Goal: Transaction & Acquisition: Purchase product/service

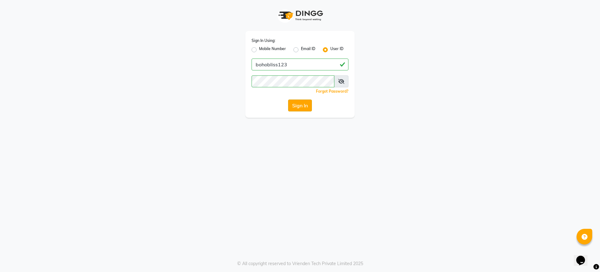
click at [295, 102] on button "Sign In" at bounding box center [300, 105] width 24 height 12
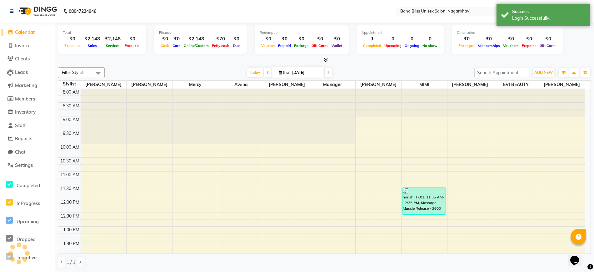
click at [295, 102] on div at bounding box center [287, 116] width 46 height 55
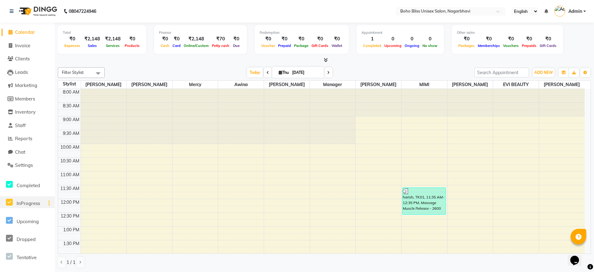
click at [0, 201] on div "InProgress" at bounding box center [14, 202] width 28 height 12
click at [12, 270] on aside "Calendar Invoice Clients Leads Marketing Members Inventory Staff Reports Chat S…" at bounding box center [27, 136] width 55 height 272
click at [20, 254] on ul "Completed InProgress Upcoming Dropped Tentative Check-In Confirm" at bounding box center [28, 238] width 52 height 126
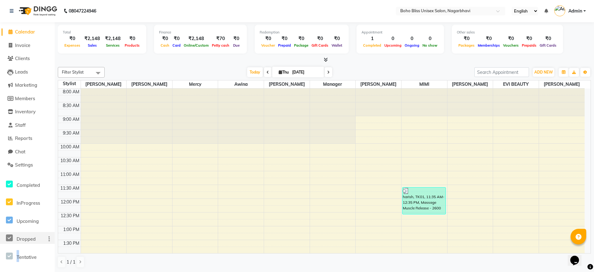
click at [28, 235] on div "Dropped" at bounding box center [14, 238] width 28 height 12
click at [440, 23] on div "Total ₹0 Expenses ₹2,148 Sales ₹2,148 Services ₹0 Products Finance ₹0 Cash ₹0 C…" at bounding box center [324, 42] width 533 height 41
click at [219, 38] on div "₹70" at bounding box center [220, 38] width 21 height 7
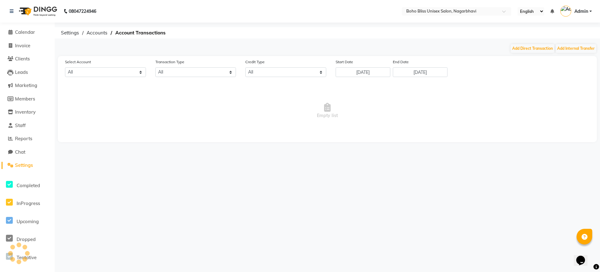
select select "7492"
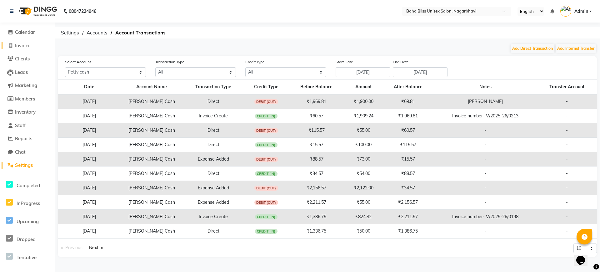
click at [32, 47] on link "Invoice" at bounding box center [28, 45] width 52 height 7
select select "service"
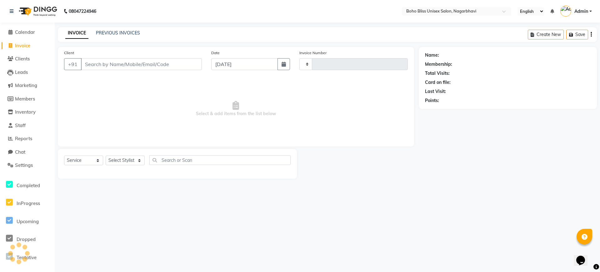
type input "0216"
select select "8370"
click at [111, 29] on div "INVOICE PREVIOUS INVOICES Create New Save Open Invoices" at bounding box center [327, 34] width 539 height 15
click at [99, 64] on input "Client" at bounding box center [141, 64] width 121 height 12
click at [151, 29] on div "INVOICE PREVIOUS INVOICES Create New Save Open Invoices" at bounding box center [327, 34] width 539 height 15
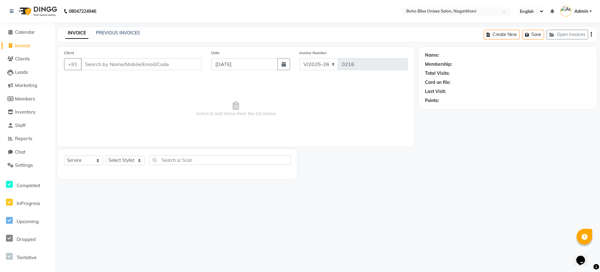
click at [151, 29] on div "INVOICE PREVIOUS INVOICES Create New Save Open Invoices" at bounding box center [327, 34] width 539 height 15
click at [102, 67] on input "Client" at bounding box center [141, 64] width 121 height 12
click at [129, 33] on link "PREVIOUS INVOICES" at bounding box center [118, 33] width 44 height 6
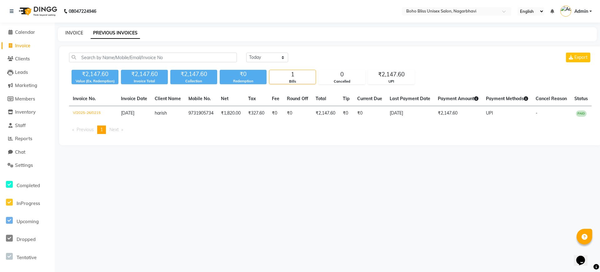
click at [67, 34] on link "INVOICE" at bounding box center [74, 33] width 18 height 6
select select "service"
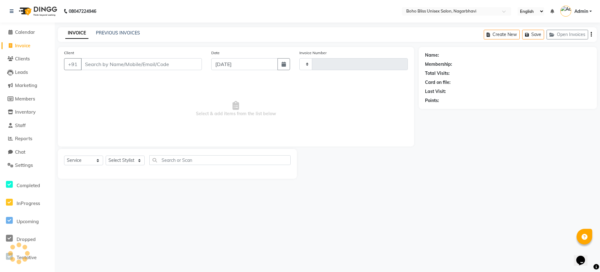
type input "0216"
select select "8370"
click at [176, 53] on div "Client +91" at bounding box center [132, 62] width 147 height 26
click at [171, 63] on input "Client" at bounding box center [141, 64] width 121 height 12
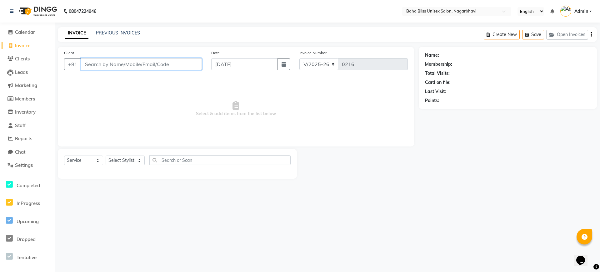
click at [171, 63] on input "Client" at bounding box center [141, 64] width 121 height 12
click at [182, 44] on main "INVOICE PREVIOUS INVOICES Create New Save Open Invoices Client +91 Date 04-09-2…" at bounding box center [328, 107] width 546 height 161
click at [175, 47] on div "Client +91 Date 04-09-2025 Invoice Number V/2025 V/2025-26 0216 Select & add it…" at bounding box center [236, 96] width 356 height 99
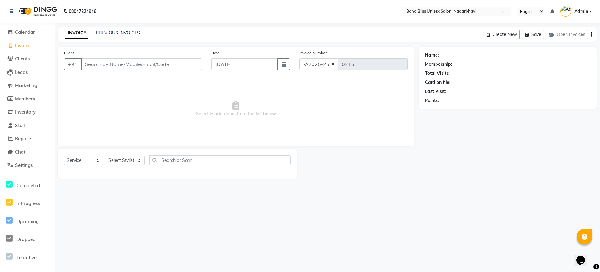
click at [175, 47] on div "Client +91 Date 04-09-2025 Invoice Number V/2025 V/2025-26 0216 Select & add it…" at bounding box center [236, 96] width 356 height 99
click at [163, 63] on input "Client" at bounding box center [141, 64] width 121 height 12
click at [116, 71] on div "Client +91" at bounding box center [132, 62] width 147 height 26
click at [116, 68] on input "Client" at bounding box center [141, 64] width 121 height 12
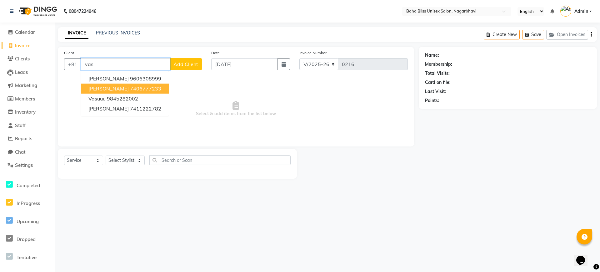
click at [126, 84] on button "Vasudha 7406777233" at bounding box center [125, 88] width 88 height 10
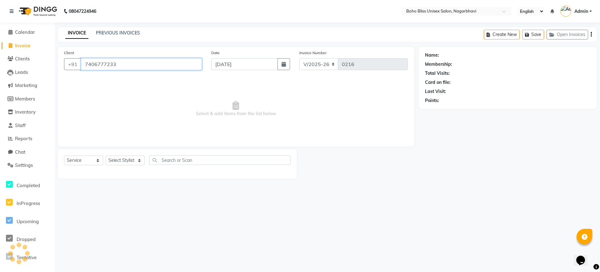
type input "7406777233"
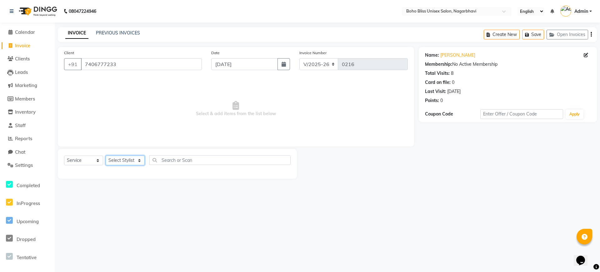
click at [142, 160] on select "Select Stylist Ali Khan Awina EVI BEAUTY FAHEEM Front Desk HARRY KIM Manager Me…" at bounding box center [125, 160] width 39 height 10
select select "82778"
click at [106, 155] on select "Select Stylist Ali Khan Awina EVI BEAUTY FAHEEM Front Desk HARRY KIM Manager Me…" at bounding box center [125, 160] width 39 height 10
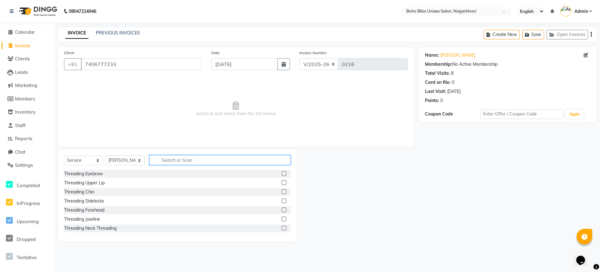
click at [168, 156] on input "text" at bounding box center [219, 160] width 141 height 10
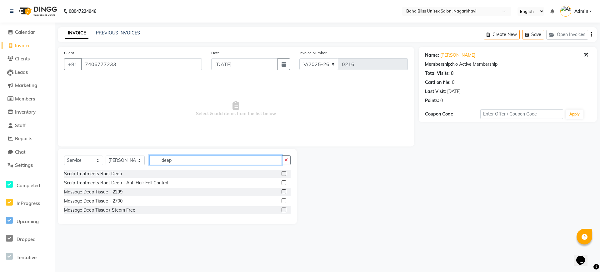
type input "deep"
click at [286, 193] on label at bounding box center [284, 191] width 5 height 5
click at [286, 193] on input "checkbox" at bounding box center [284, 192] width 4 height 4
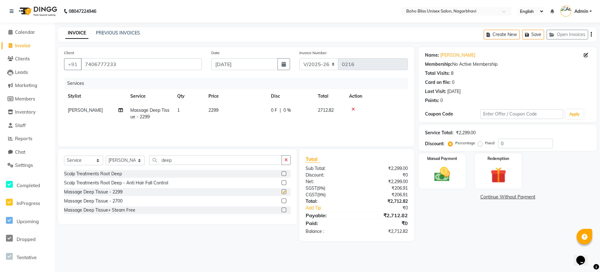
checkbox input "false"
click at [293, 111] on div "0 F | 0 %" at bounding box center [290, 110] width 39 height 7
select select "82778"
click at [333, 114] on input "0" at bounding box center [337, 112] width 19 height 10
type input "30"
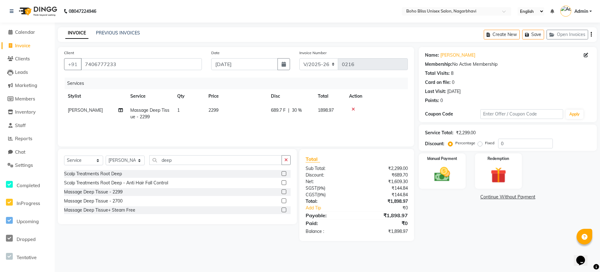
click at [333, 123] on tr "KIM Massage Deep Tissue - 2299 1 2299 689.7 F | 30 % 1898.97" at bounding box center [236, 113] width 344 height 21
click at [325, 120] on td "1898.97" at bounding box center [329, 113] width 31 height 21
click at [314, 120] on td "689.7 F | 30 %" at bounding box center [290, 113] width 47 height 21
select select "82778"
click at [153, 85] on div "Services" at bounding box center [239, 84] width 348 height 12
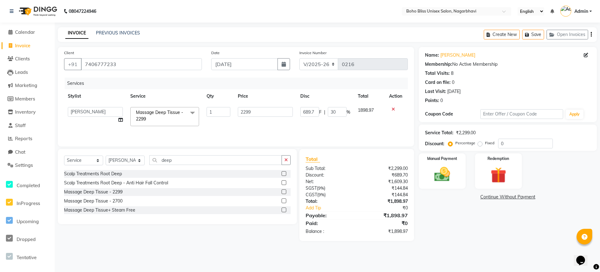
click at [249, 126] on td "2299" at bounding box center [265, 116] width 63 height 27
click at [158, 56] on div "Client +91 7406777233" at bounding box center [132, 62] width 147 height 26
drag, startPoint x: 148, startPoint y: 63, endPoint x: 52, endPoint y: 72, distance: 97.3
click at [52, 72] on app-home "08047224946 Select Location × Boho Bliss Unisex Salon, Nagarbhavi English ENGLI…" at bounding box center [300, 125] width 600 height 250
click at [133, 66] on input "Client" at bounding box center [141, 64] width 121 height 12
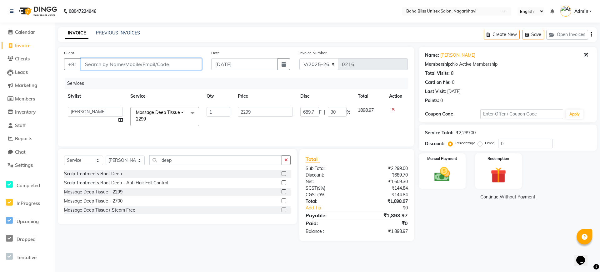
type input "8"
type input "0"
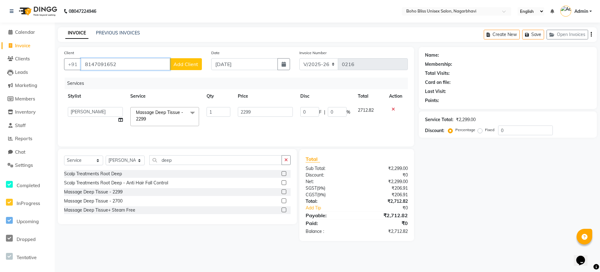
type input "8147091652"
click at [191, 64] on span "Add Client" at bounding box center [186, 64] width 25 height 6
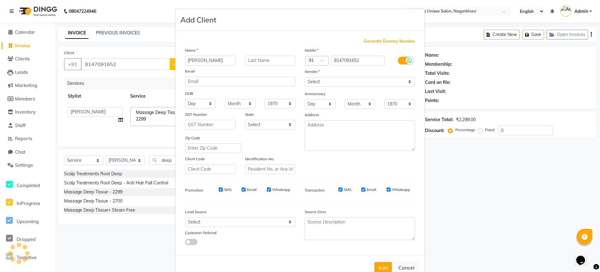
type input "[PERSON_NAME]"
click at [329, 85] on select "Select Male Female Other Prefer Not To Say" at bounding box center [360, 82] width 110 height 10
select select "male"
click at [305, 77] on select "Select Male Female Other Prefer Not To Say" at bounding box center [360, 82] width 110 height 10
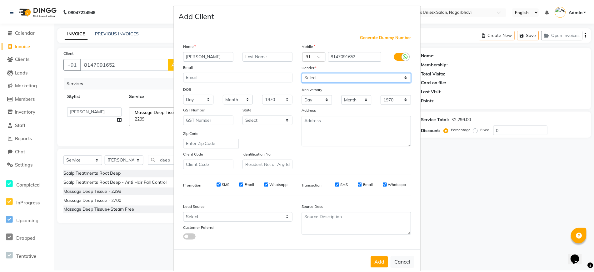
scroll to position [17, 0]
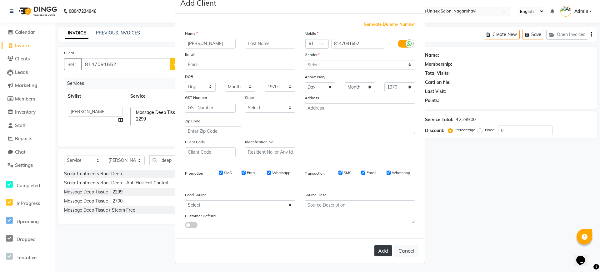
click at [379, 249] on button "Add" at bounding box center [384, 250] width 18 height 11
select select
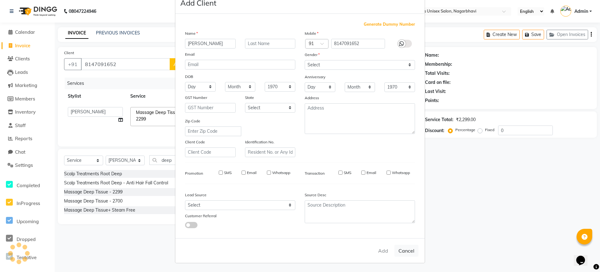
select select
checkbox input "false"
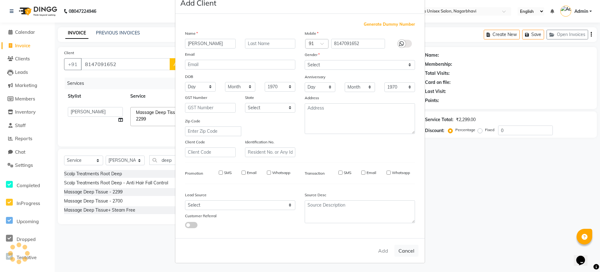
checkbox input "false"
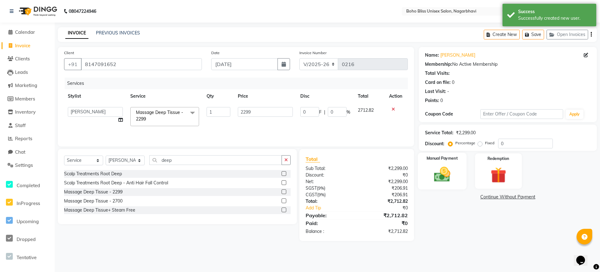
click at [443, 179] on img at bounding box center [442, 174] width 27 height 19
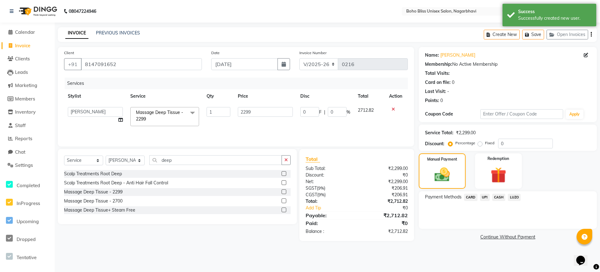
click at [494, 197] on span "CASH" at bounding box center [498, 197] width 13 height 7
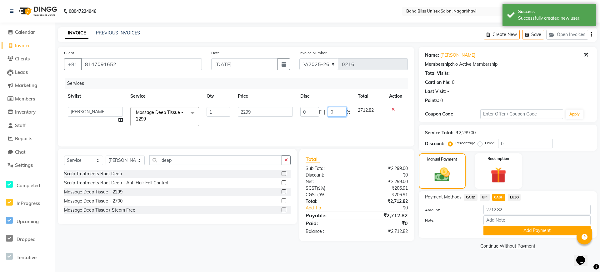
drag, startPoint x: 335, startPoint y: 113, endPoint x: 315, endPoint y: 113, distance: 19.4
click at [315, 113] on div "0 F | 0 %" at bounding box center [325, 112] width 50 height 10
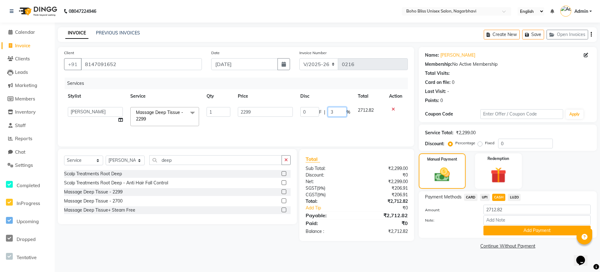
type input "30"
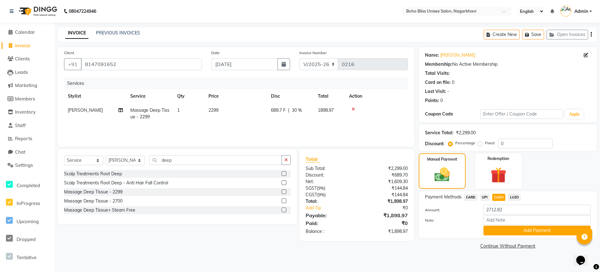
click at [328, 120] on tr "KIM Massage Deep Tissue - 2299 1 2299 689.7 F | 30 % 1898.97" at bounding box center [236, 113] width 344 height 21
click at [485, 196] on span "UPI" at bounding box center [485, 197] width 10 height 7
type input "1898.97"
click at [496, 196] on span "CASH" at bounding box center [498, 197] width 13 height 7
click at [507, 230] on button "Add Payment" at bounding box center [537, 230] width 107 height 10
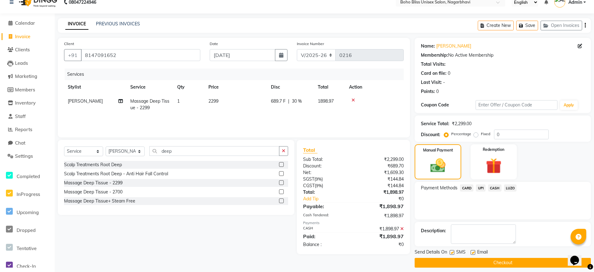
scroll to position [14, 0]
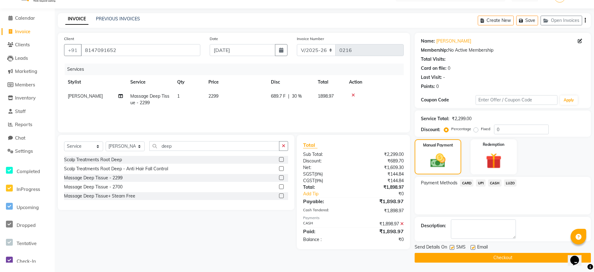
click at [491, 259] on button "Checkout" at bounding box center [503, 258] width 176 height 10
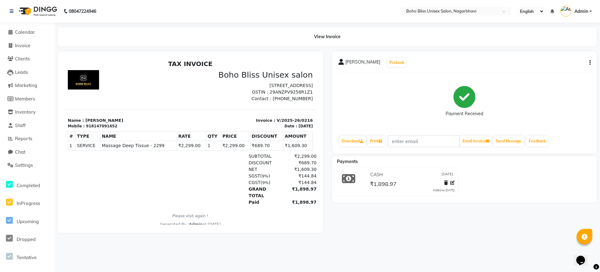
click at [26, 50] on li "Invoice" at bounding box center [27, 45] width 55 height 13
click at [26, 47] on span "Invoice" at bounding box center [22, 46] width 15 height 6
select select "8370"
select select "service"
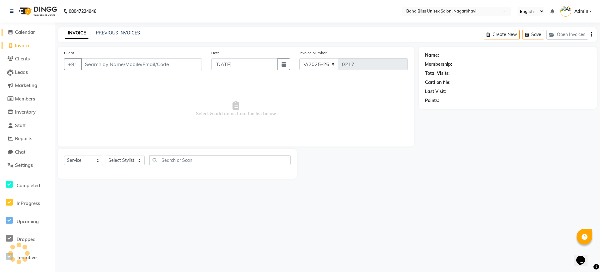
click at [33, 32] on span "Calendar" at bounding box center [25, 32] width 20 height 6
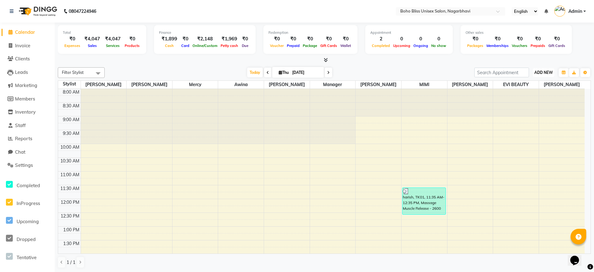
click at [542, 73] on span "ADD NEW" at bounding box center [544, 72] width 18 height 5
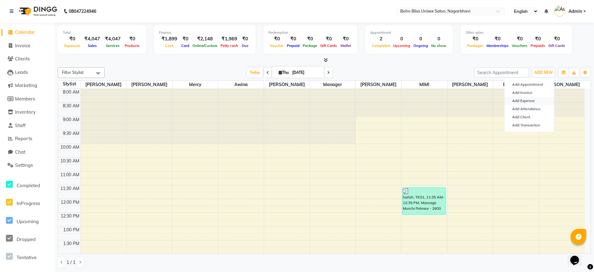
click at [529, 100] on link "Add Expense" at bounding box center [529, 101] width 49 height 8
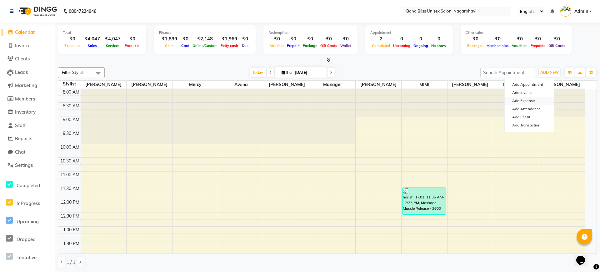
select select "1"
select select "7492"
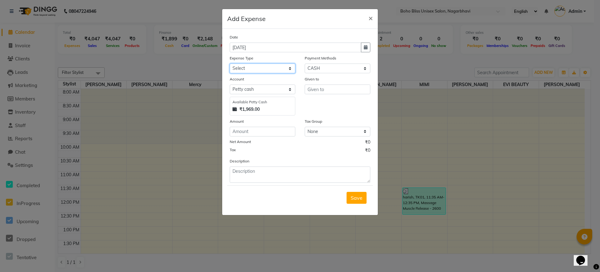
click at [263, 70] on select "Select Advance Salary Bank charges Cash transfer to bank Cash transfer to hub C…" at bounding box center [263, 68] width 66 height 10
select select "22384"
click at [230, 63] on select "Select Advance Salary Bank charges Cash transfer to bank Cash transfer to hub C…" at bounding box center [263, 68] width 66 height 10
click at [320, 88] on input "text" at bounding box center [338, 89] width 66 height 10
type input "bhagya"
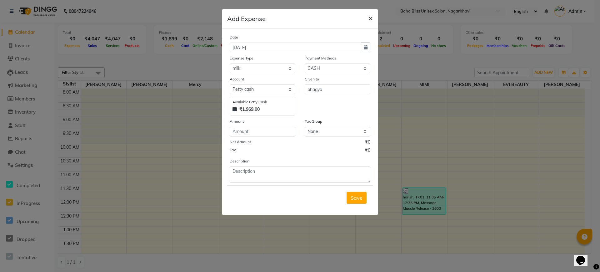
click at [371, 15] on span "×" at bounding box center [371, 17] width 4 height 9
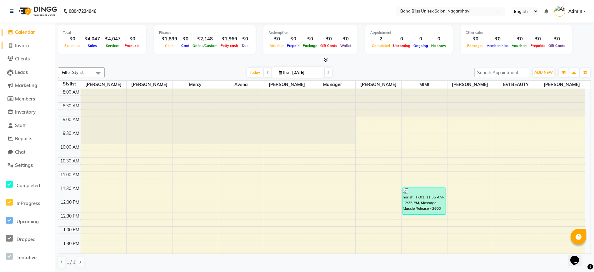
click at [23, 46] on span "Invoice" at bounding box center [22, 46] width 15 height 6
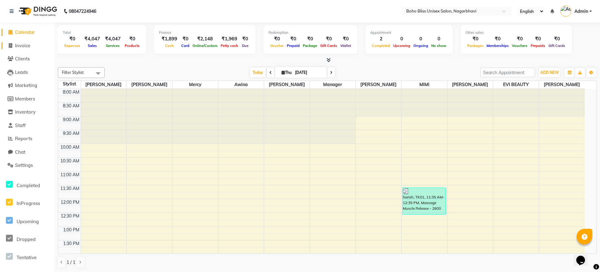
select select "8370"
select select "service"
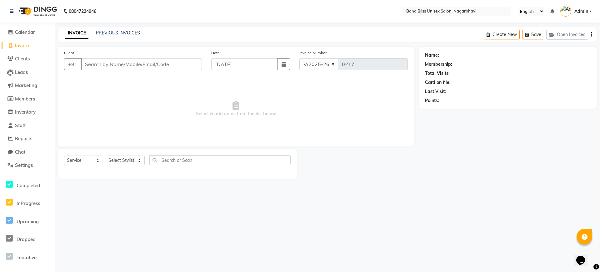
click at [111, 64] on input "Client" at bounding box center [141, 64] width 121 height 12
type input "8147061683"
click at [196, 61] on span "Add Client" at bounding box center [186, 64] width 25 height 6
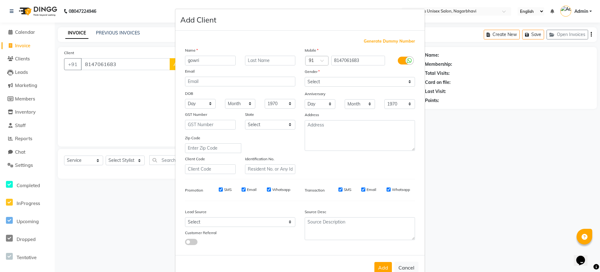
type input "gowri"
click at [316, 82] on select "Select Male Female Other Prefer Not To Say" at bounding box center [360, 82] width 110 height 10
select select "female"
click at [305, 77] on select "Select Male Female Other Prefer Not To Say" at bounding box center [360, 82] width 110 height 10
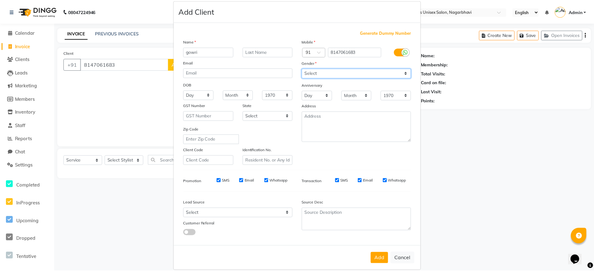
scroll to position [17, 0]
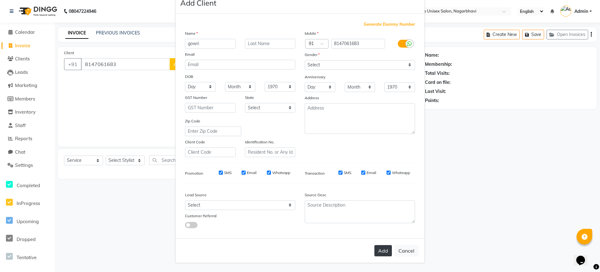
click at [381, 251] on button "Add" at bounding box center [384, 250] width 18 height 11
select select
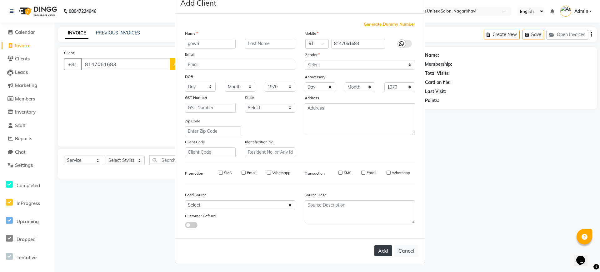
select select
checkbox input "false"
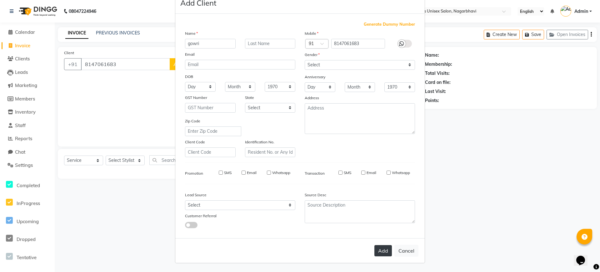
checkbox input "false"
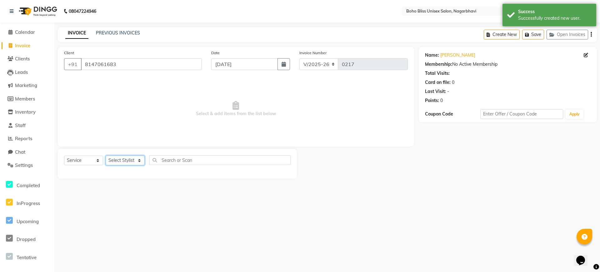
click at [123, 163] on select "Select Stylist Ali Khan Awina EVI BEAUTY FAHEEM Front Desk HARRY KIM Manager Me…" at bounding box center [125, 160] width 39 height 10
select select "81101"
click at [106, 155] on select "Select Stylist Ali Khan Awina EVI BEAUTY FAHEEM Front Desk HARRY KIM Manager Me…" at bounding box center [125, 160] width 39 height 10
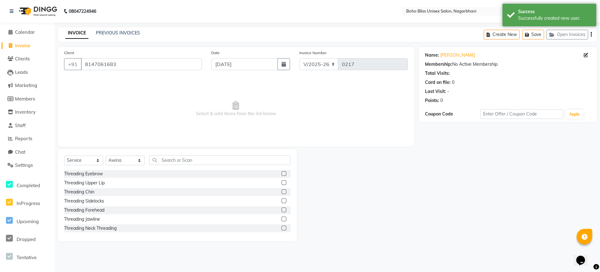
click at [282, 173] on label at bounding box center [284, 173] width 5 height 5
click at [282, 173] on input "checkbox" at bounding box center [284, 174] width 4 height 4
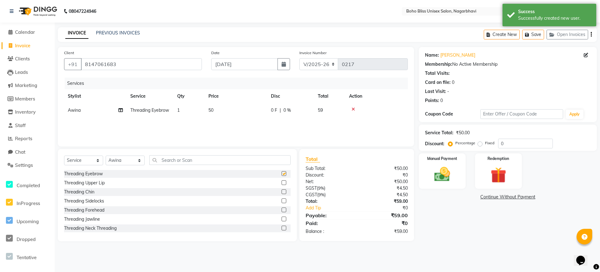
checkbox input "false"
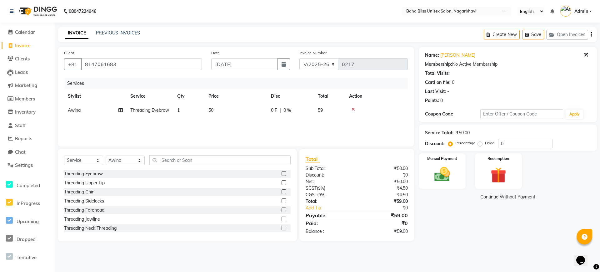
click at [282, 182] on label at bounding box center [284, 182] width 5 height 5
click at [282, 182] on input "checkbox" at bounding box center [284, 183] width 4 height 4
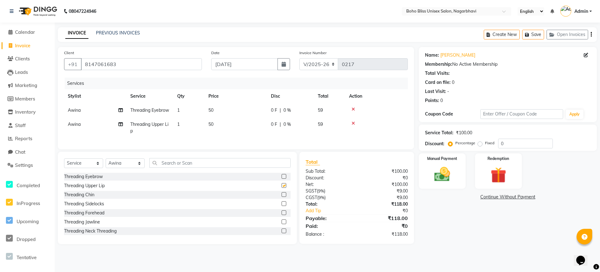
checkbox input "false"
click at [282, 215] on label at bounding box center [284, 212] width 5 height 5
click at [282, 215] on input "checkbox" at bounding box center [284, 213] width 4 height 4
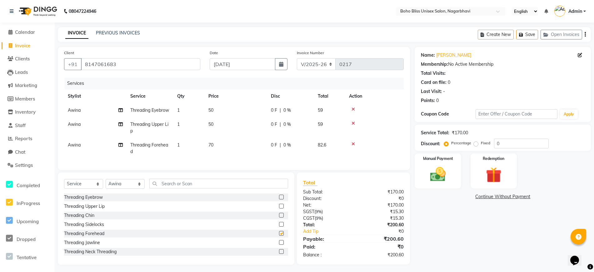
checkbox input "false"
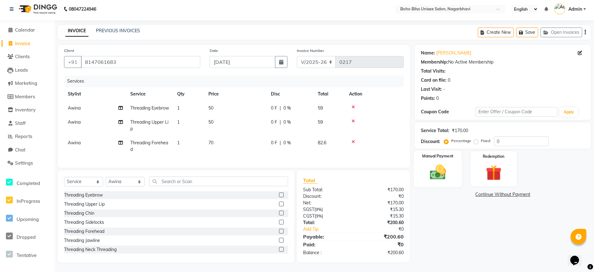
click at [440, 163] on img at bounding box center [438, 172] width 27 height 19
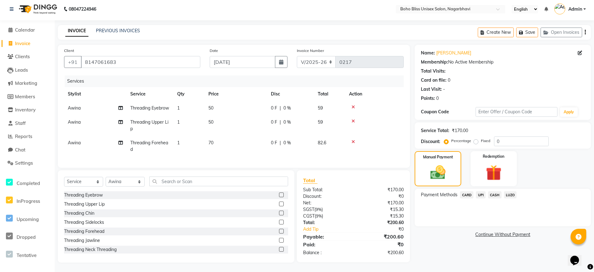
click at [483, 191] on span "UPI" at bounding box center [481, 194] width 10 height 7
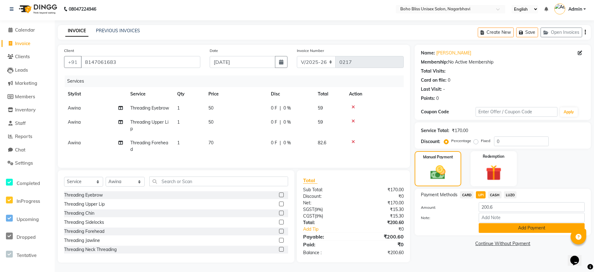
click at [495, 223] on button "Add Payment" at bounding box center [532, 228] width 106 height 10
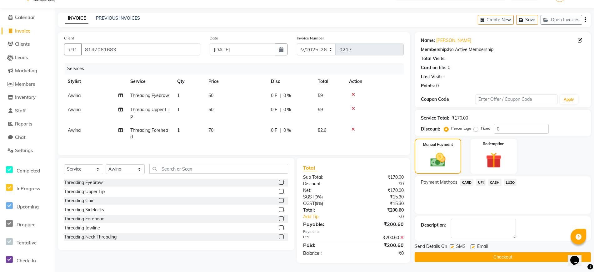
scroll to position [28, 0]
click at [491, 252] on button "Checkout" at bounding box center [503, 257] width 176 height 10
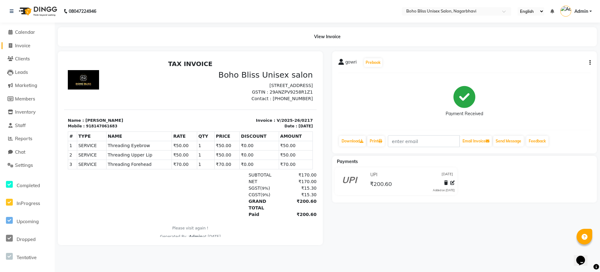
click at [25, 44] on span "Invoice" at bounding box center [22, 46] width 15 height 6
select select "8370"
select select "service"
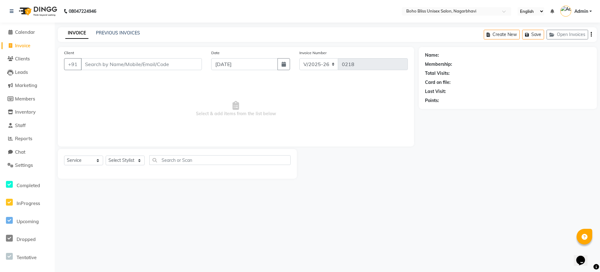
click at [108, 36] on div "INVOICE PREVIOUS INVOICES" at bounding box center [103, 33] width 90 height 7
click at [118, 32] on link "PREVIOUS INVOICES" at bounding box center [118, 33] width 44 height 6
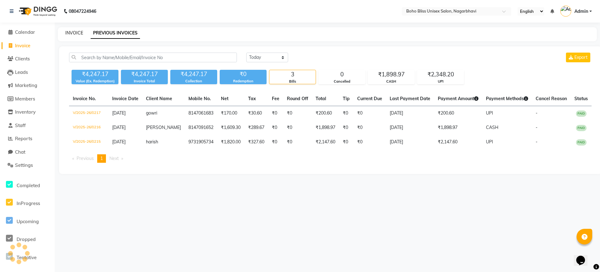
click at [73, 35] on link "INVOICE" at bounding box center [74, 33] width 18 height 6
select select "service"
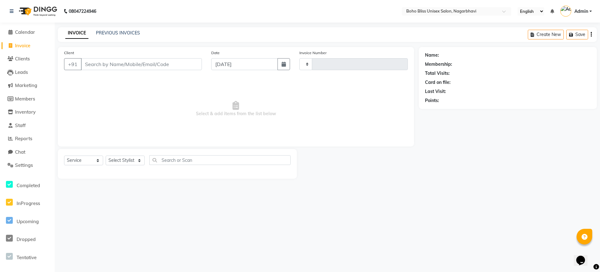
type input "0218"
select select "8370"
click at [31, 33] on span "Calendar" at bounding box center [25, 32] width 20 height 6
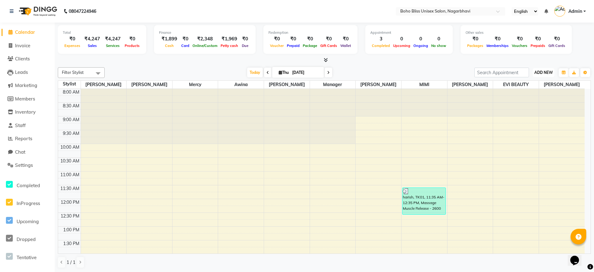
click at [544, 71] on span "ADD NEW" at bounding box center [544, 72] width 18 height 5
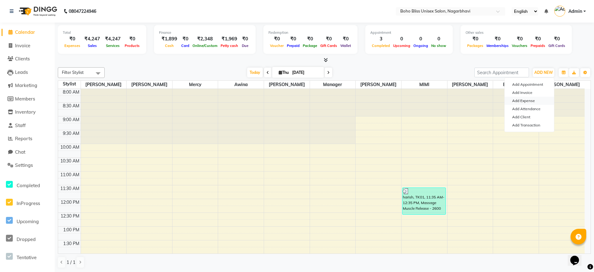
click at [528, 100] on link "Add Expense" at bounding box center [529, 101] width 49 height 8
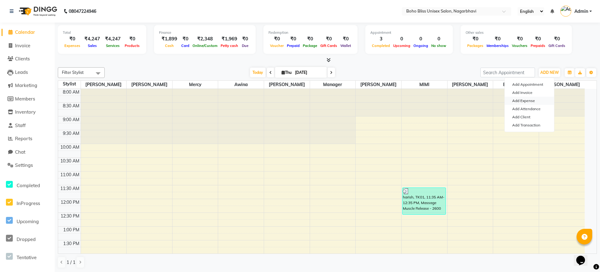
select select "1"
select select "7492"
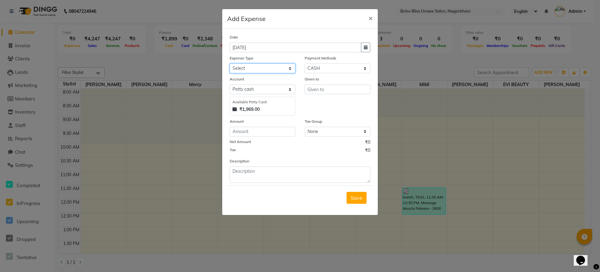
click at [244, 68] on select "Select Advance Salary Bank charges Cash transfer to bank Cash transfer to hub C…" at bounding box center [263, 68] width 66 height 10
select select "22384"
click at [230, 63] on select "Select Advance Salary Bank charges Cash transfer to bank Cash transfer to hub C…" at bounding box center [263, 68] width 66 height 10
click at [318, 88] on input "text" at bounding box center [338, 89] width 66 height 10
type input "bhagya"
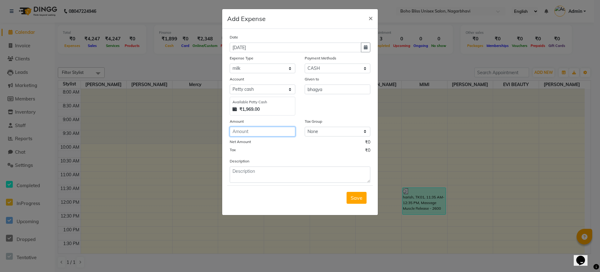
click at [258, 132] on input "number" at bounding box center [263, 132] width 66 height 10
type input "55"
click at [354, 198] on span "Save" at bounding box center [357, 197] width 12 height 6
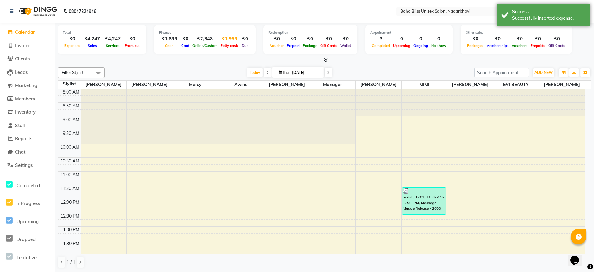
click at [226, 41] on div "₹1,969" at bounding box center [229, 38] width 21 height 7
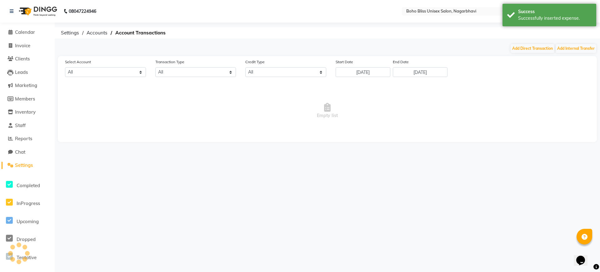
select select "7492"
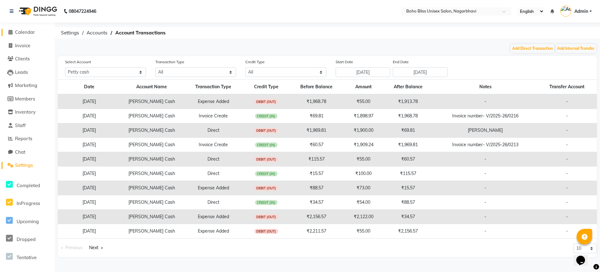
click at [30, 33] on span "Calendar" at bounding box center [25, 32] width 20 height 6
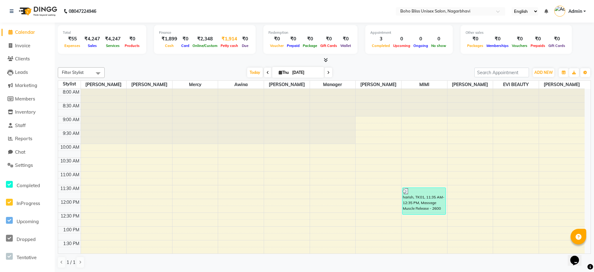
click at [226, 43] on span "Petty cash" at bounding box center [229, 45] width 21 height 4
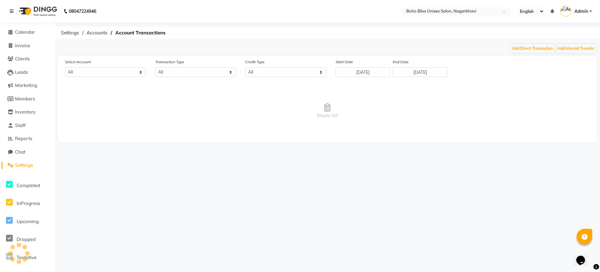
select select "7492"
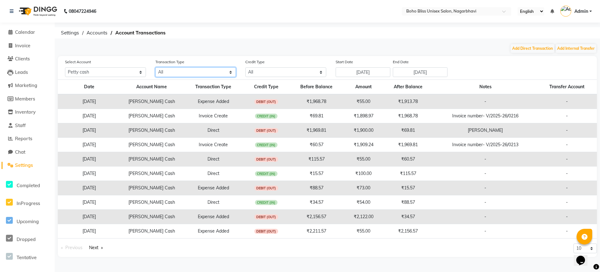
click at [168, 70] on select "All Direct Internal Transfer Expense Invoice Daily Register" at bounding box center [195, 72] width 81 height 10
select select "EXPENSE"
click at [155, 67] on select "All Direct Internal Transfer Expense Invoice Daily Register" at bounding box center [195, 72] width 81 height 10
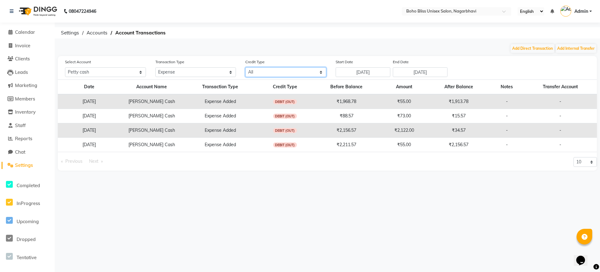
click at [262, 76] on select "All Credit (IN) Debit (OUT)" at bounding box center [285, 72] width 81 height 10
select select "DEBIT"
click at [245, 67] on select "All Credit (IN) Debit (OUT)" at bounding box center [285, 72] width 81 height 10
click at [24, 31] on span "Calendar" at bounding box center [25, 32] width 20 height 6
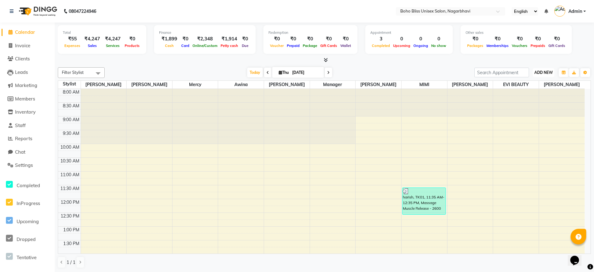
click at [543, 72] on span "ADD NEW" at bounding box center [544, 72] width 18 height 5
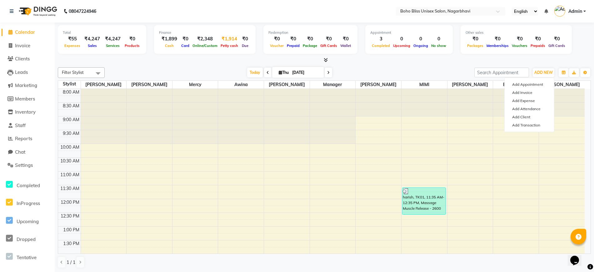
click at [223, 40] on div "₹1,914" at bounding box center [229, 38] width 21 height 7
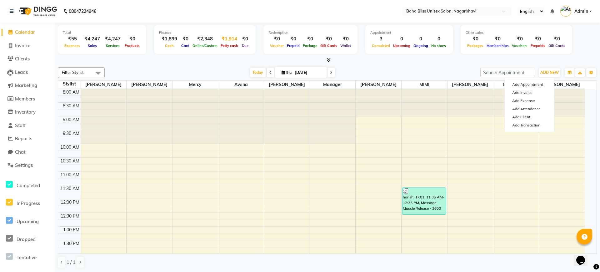
select select "7492"
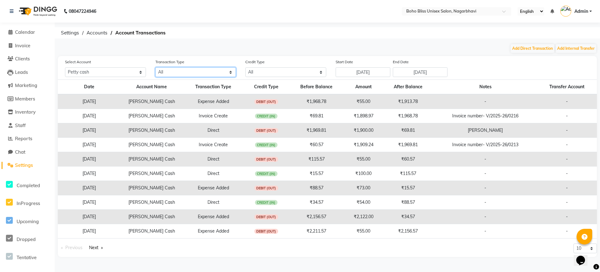
click at [182, 72] on select "All Direct Internal Transfer Expense Invoice Daily Register" at bounding box center [195, 72] width 81 height 10
click at [21, 31] on span "Calendar" at bounding box center [25, 32] width 20 height 6
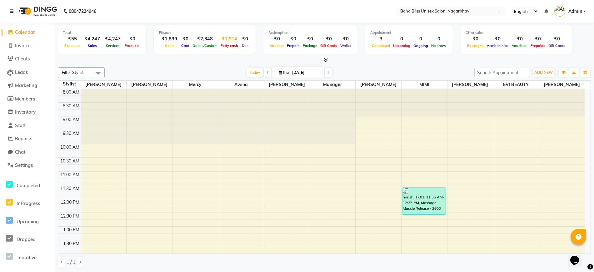
click at [226, 37] on div "₹1,914" at bounding box center [229, 38] width 21 height 7
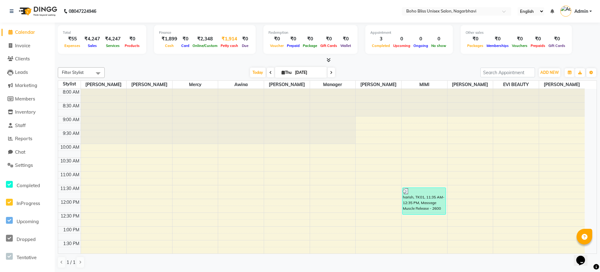
select select "7492"
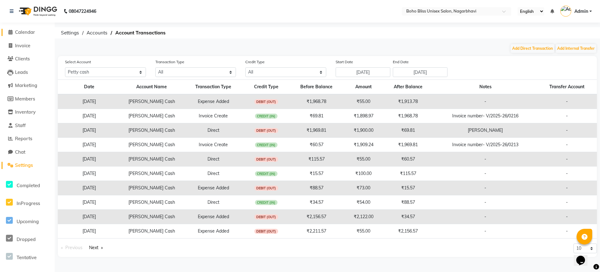
click at [21, 33] on span "Calendar" at bounding box center [25, 32] width 20 height 6
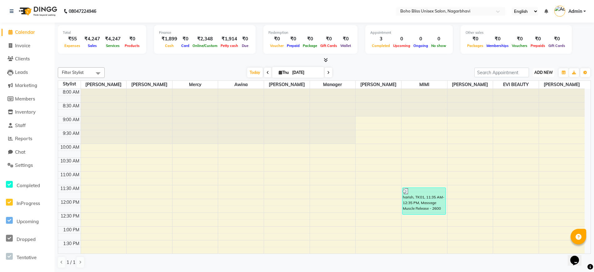
click at [542, 71] on span "ADD NEW" at bounding box center [544, 72] width 18 height 5
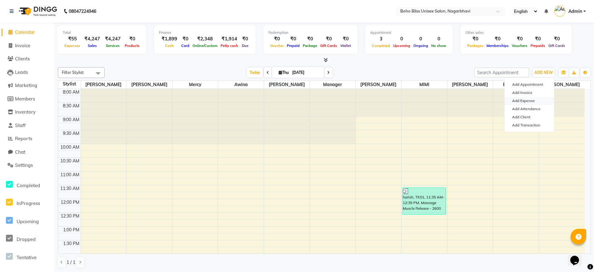
click at [526, 101] on link "Add Expense" at bounding box center [529, 101] width 49 height 8
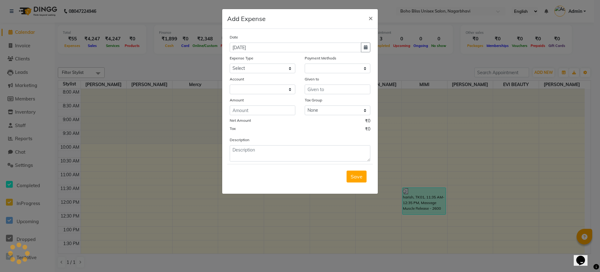
select select "1"
select select "7492"
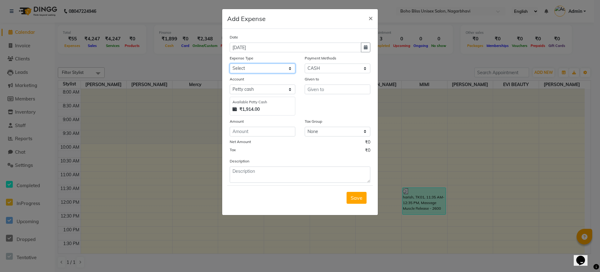
click at [254, 70] on select "Select Advance Salary Bank charges Cash transfer to bank Cash transfer to hub C…" at bounding box center [263, 68] width 66 height 10
click at [151, 113] on ngb-modal-window "Add Expense × Date 04-09-2025 Expense Type Select Advance Salary Bank charges C…" at bounding box center [300, 136] width 600 height 272
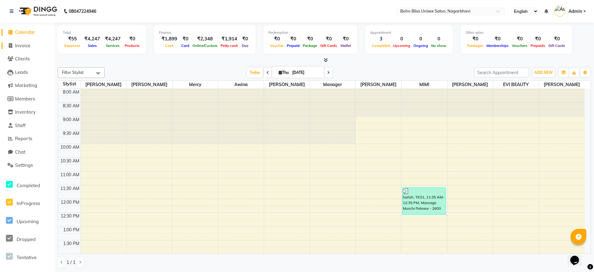
click at [22, 48] on link "Invoice" at bounding box center [28, 45] width 52 height 7
select select "8370"
select select "service"
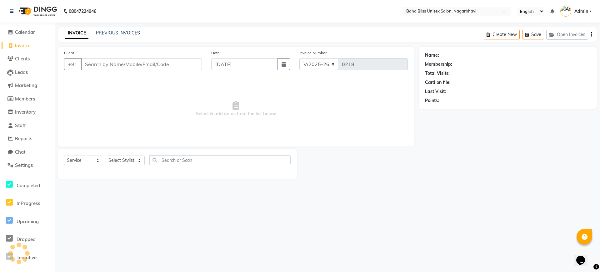
click at [24, 36] on li "Calendar" at bounding box center [27, 32] width 55 height 13
click at [25, 31] on span "Calendar" at bounding box center [25, 32] width 20 height 6
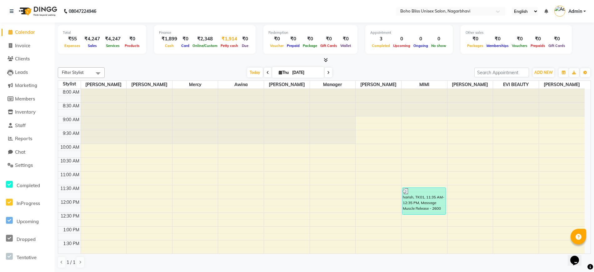
click at [229, 43] on div "Petty cash" at bounding box center [229, 45] width 21 height 7
click at [225, 38] on div "₹1,914" at bounding box center [229, 38] width 21 height 7
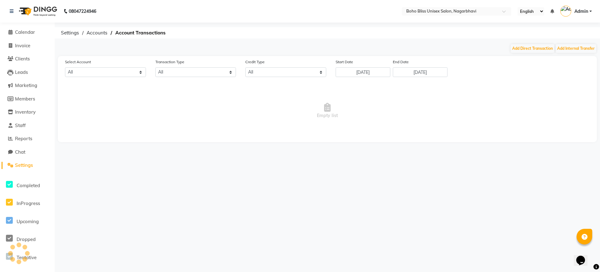
select select "7492"
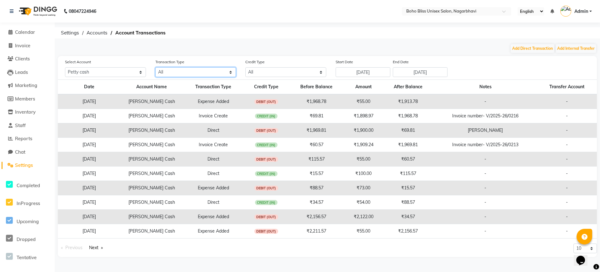
click at [195, 70] on select "All Direct Internal Transfer Expense Invoice Daily Register" at bounding box center [195, 72] width 81 height 10
select select "INVOICE"
click at [155, 67] on select "All Direct Internal Transfer Expense Invoice Daily Register" at bounding box center [195, 72] width 81 height 10
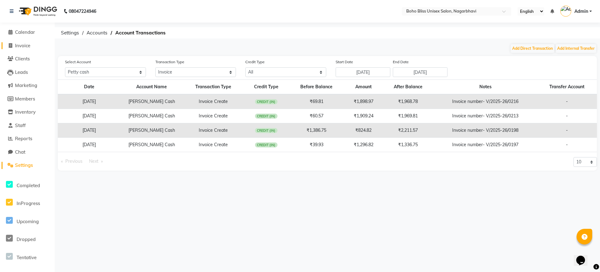
click at [25, 43] on span "Invoice" at bounding box center [22, 46] width 15 height 6
select select "8370"
select select "service"
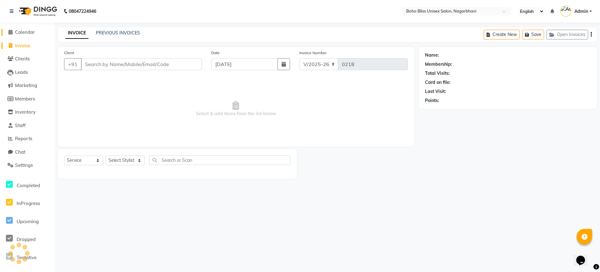
click at [22, 31] on span "Calendar" at bounding box center [25, 32] width 20 height 6
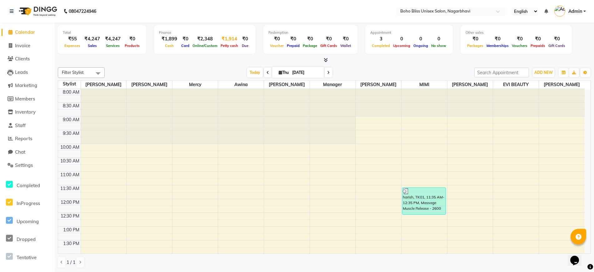
click at [227, 39] on div "₹1,914" at bounding box center [229, 38] width 21 height 7
select select "7492"
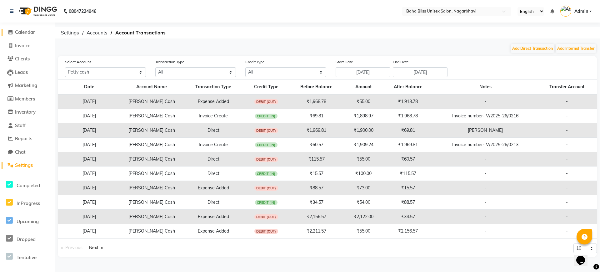
click at [17, 32] on span "Calendar" at bounding box center [25, 32] width 20 height 6
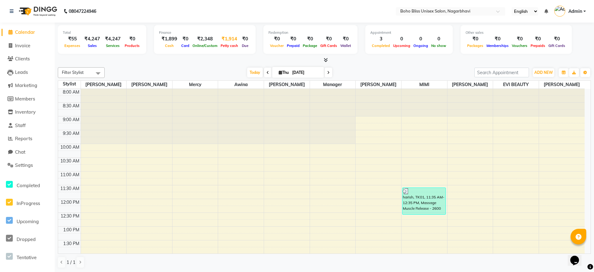
click at [226, 35] on div "₹1,914" at bounding box center [229, 38] width 21 height 7
select select "7492"
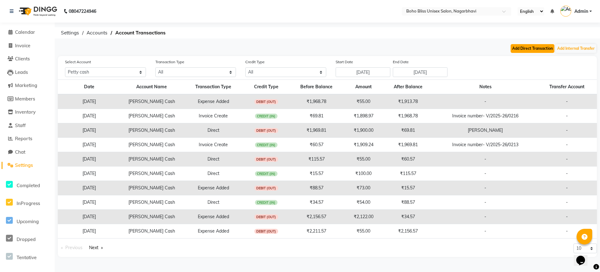
click at [530, 46] on button "Add Direct Transaction" at bounding box center [533, 48] width 44 height 9
select select "direct"
select select "7492"
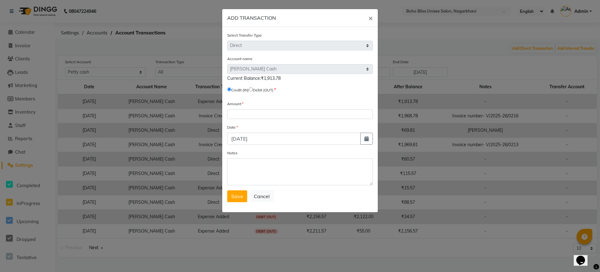
click at [249, 90] on label "Credit (IN)" at bounding box center [240, 90] width 18 height 6
click at [253, 90] on input "radio" at bounding box center [251, 89] width 4 height 4
radio input "true"
click at [252, 112] on input "number" at bounding box center [300, 114] width 146 height 10
type input "1900"
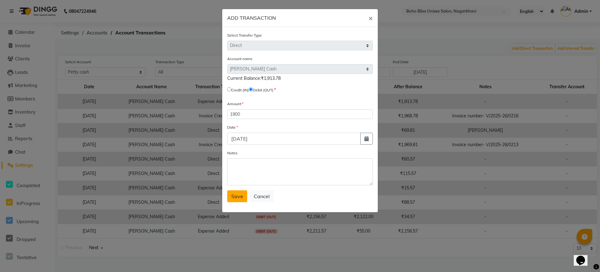
click at [236, 194] on span "Save" at bounding box center [237, 196] width 12 height 6
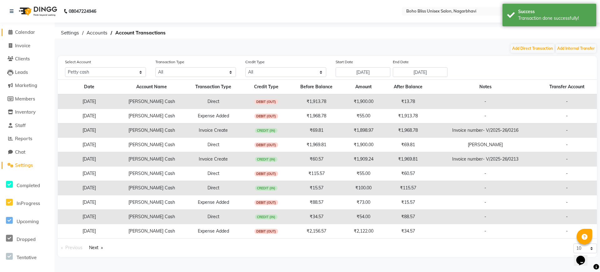
click at [17, 33] on span "Calendar" at bounding box center [25, 32] width 20 height 6
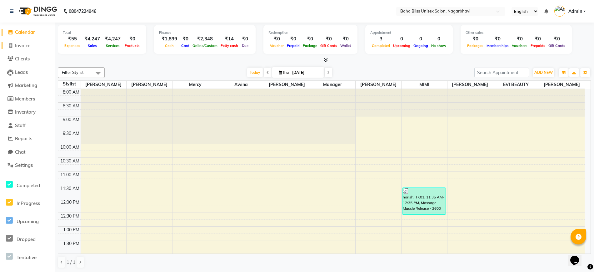
click at [20, 46] on span "Invoice" at bounding box center [22, 46] width 15 height 6
select select "service"
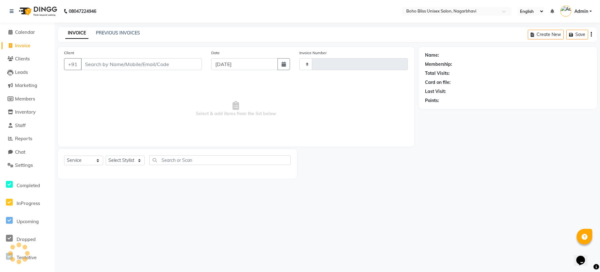
type input "0218"
select select "8370"
click at [116, 32] on link "PREVIOUS INVOICES" at bounding box center [118, 33] width 44 height 6
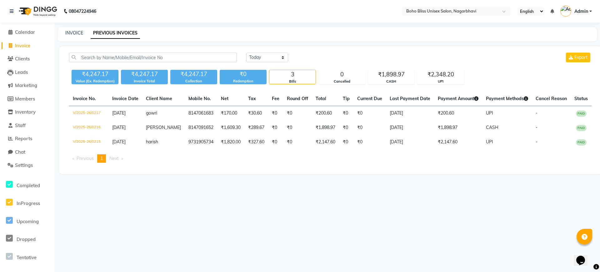
click at [268, 197] on div "08047224946 Select Location × Boho Bliss Unisex Salon, Nagarbhavi English ENGLI…" at bounding box center [300, 136] width 600 height 272
click at [69, 31] on link "INVOICE" at bounding box center [74, 33] width 18 height 6
select select "service"
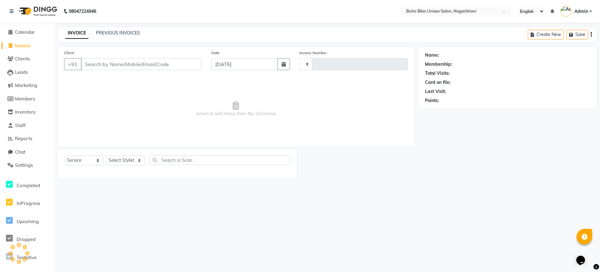
type input "0218"
select select "8370"
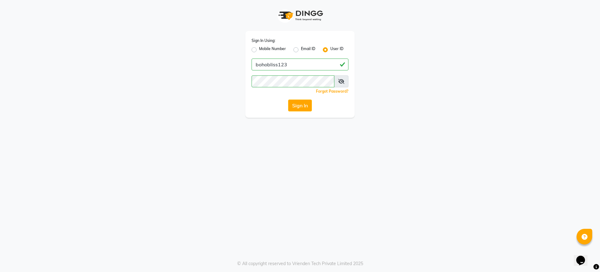
click at [290, 112] on div "Sign In Using: Mobile Number Email ID User ID bohobliss123 Remember me Forgot P…" at bounding box center [299, 74] width 109 height 87
click at [295, 105] on button "Sign In" at bounding box center [300, 105] width 24 height 12
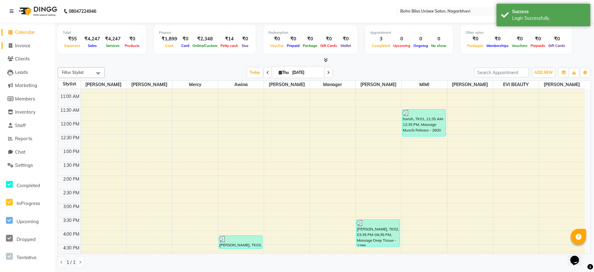
click at [38, 43] on link "Invoice" at bounding box center [28, 45] width 52 height 7
select select "service"
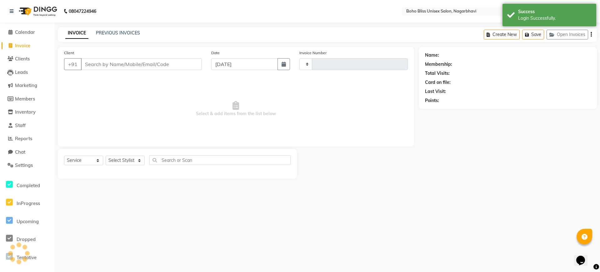
type input "0218"
select select "8370"
click at [32, 141] on span "Reports" at bounding box center [23, 138] width 17 height 6
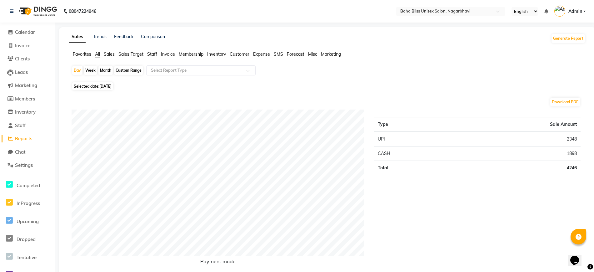
click at [102, 69] on div "Month" at bounding box center [105, 70] width 14 height 9
select select "9"
select select "2025"
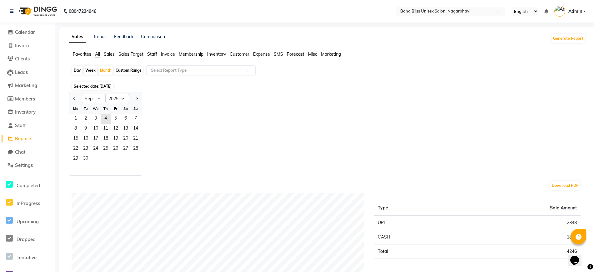
scroll to position [39, 0]
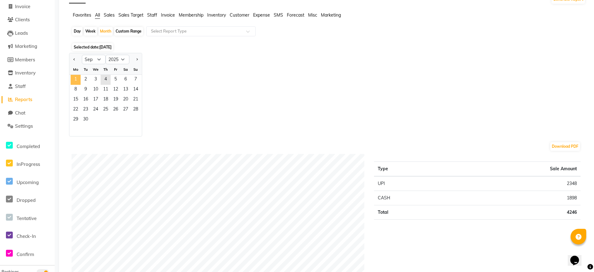
click at [79, 81] on span "1" at bounding box center [76, 80] width 10 height 10
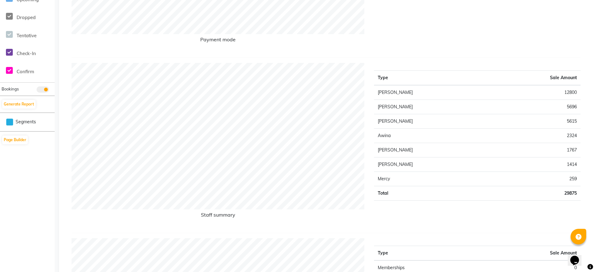
scroll to position [234, 0]
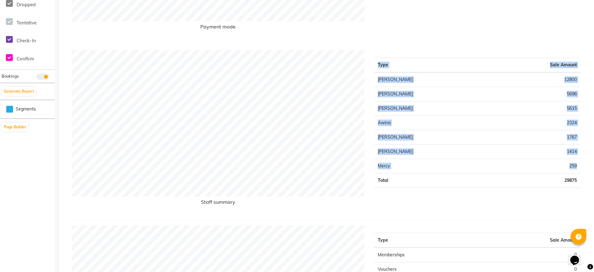
drag, startPoint x: 579, startPoint y: 166, endPoint x: 373, endPoint y: 168, distance: 206.0
click at [373, 168] on div "Type Sale Amount Subhan Ali 12800 Kim 5696 Mimi 5615 Awina 2324 Harry 1767 Ali …" at bounding box center [478, 132] width 216 height 165
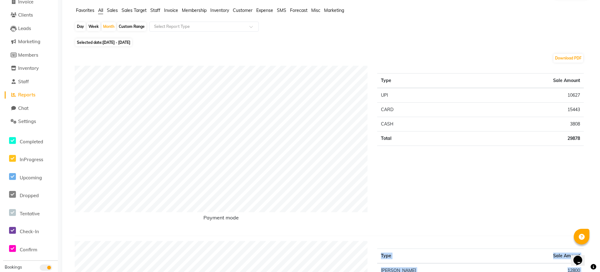
scroll to position [0, 0]
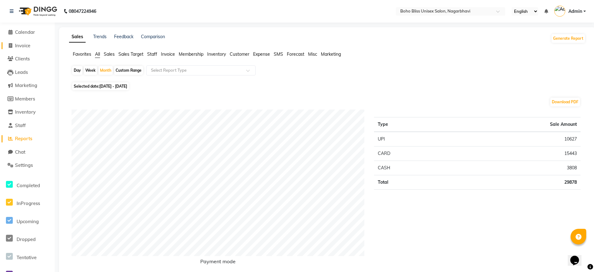
click at [32, 48] on link "Invoice" at bounding box center [28, 45] width 52 height 7
select select "service"
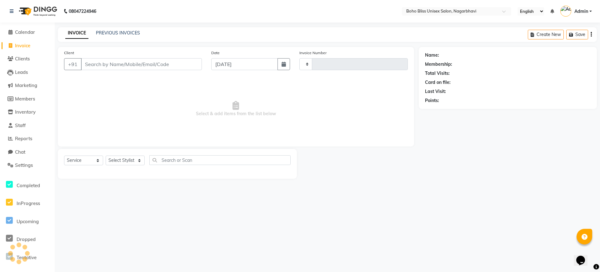
type input "0218"
select select "8370"
click at [101, 34] on link "PREVIOUS INVOICES" at bounding box center [118, 33] width 44 height 6
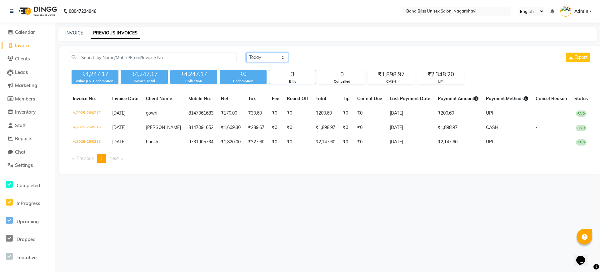
click at [282, 56] on select "Today Yesterday Custom Range" at bounding box center [267, 58] width 42 height 10
select select "range"
click at [246, 53] on select "Today Yesterday Custom Range" at bounding box center [267, 58] width 42 height 10
click at [313, 61] on input "[DATE]" at bounding box center [318, 57] width 44 height 9
select select "9"
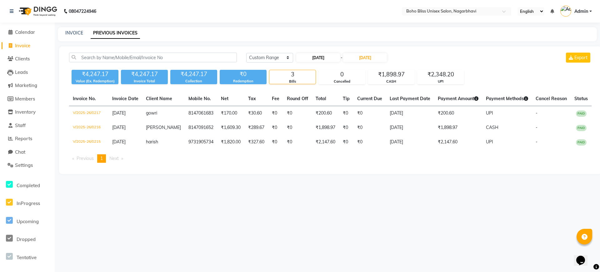
select select "2025"
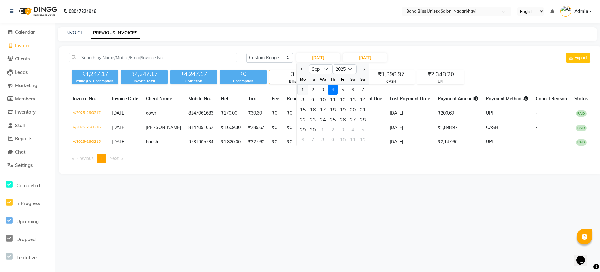
click at [305, 90] on div "1" at bounding box center [303, 89] width 10 height 10
type input "01-09-2025"
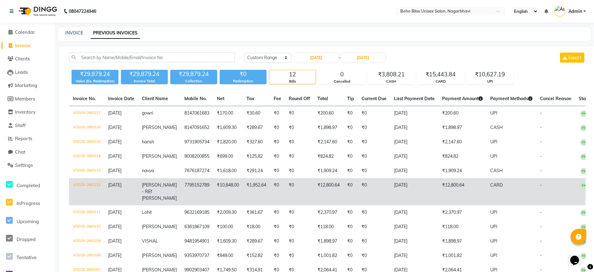
click at [147, 184] on span "pavan - REf vijay" at bounding box center [159, 191] width 35 height 19
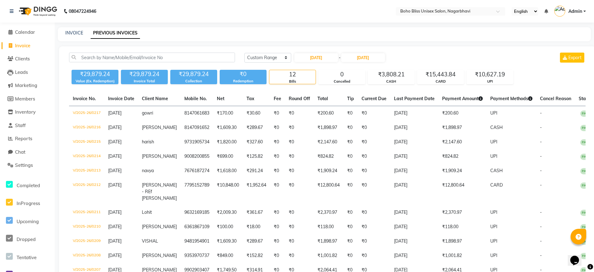
click at [27, 44] on span "Invoice" at bounding box center [22, 46] width 15 height 6
select select "service"
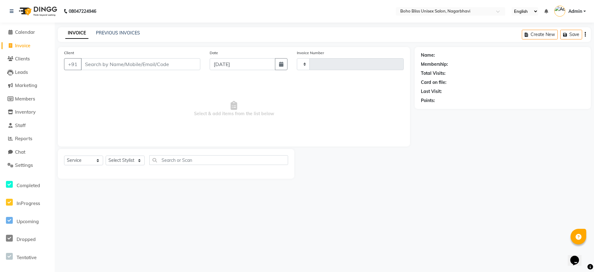
type input "0218"
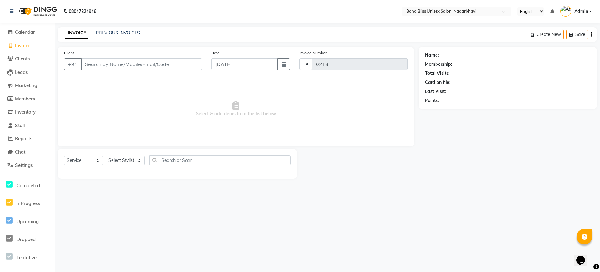
select select "8370"
click at [104, 63] on input "Client" at bounding box center [141, 64] width 121 height 12
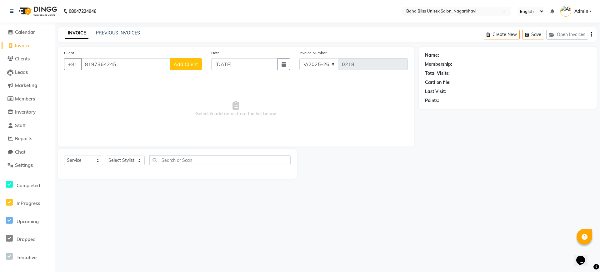
type input "8197364245"
click at [194, 65] on span "Add Client" at bounding box center [186, 64] width 25 height 6
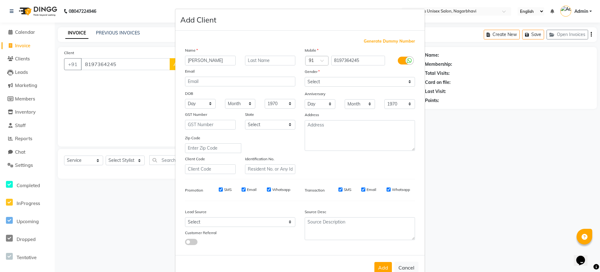
type input "RAKSHITHA"
click at [320, 78] on select "Select Male Female Other Prefer Not To Say" at bounding box center [360, 82] width 110 height 10
select select "female"
click at [305, 77] on select "Select Male Female Other Prefer Not To Say" at bounding box center [360, 82] width 110 height 10
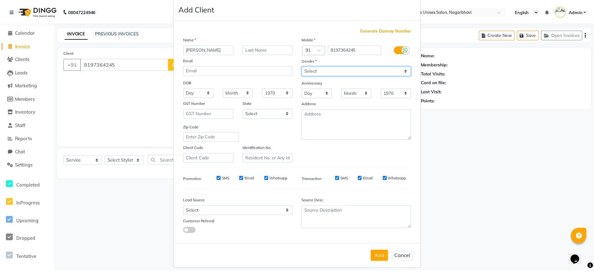
scroll to position [17, 0]
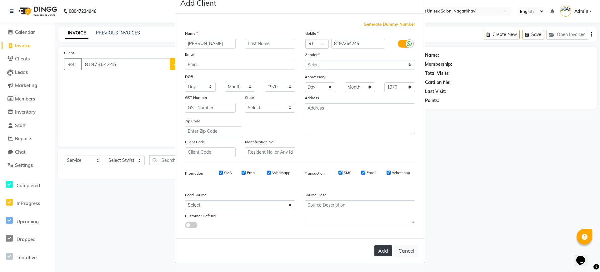
click at [384, 253] on button "Add" at bounding box center [384, 250] width 18 height 11
select select
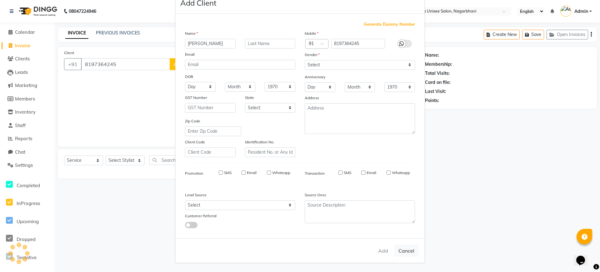
select select
checkbox input "false"
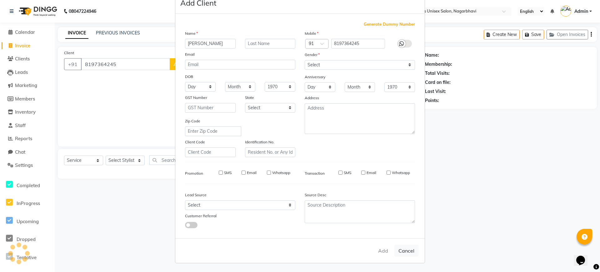
checkbox input "false"
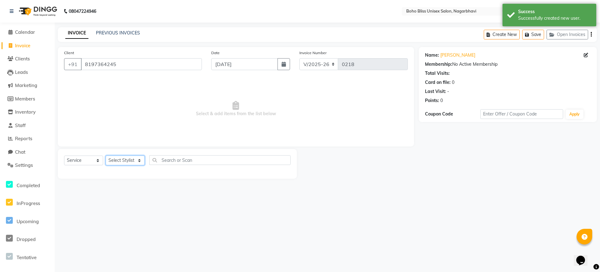
click at [126, 159] on select "Select Stylist Ali Khan Awina EVI BEAUTY FAHEEM Front Desk HARRY KIM Manager Me…" at bounding box center [125, 160] width 39 height 10
select select "81097"
click at [106, 155] on select "Select Stylist Ali Khan Awina EVI BEAUTY FAHEEM Front Desk HARRY KIM Manager Me…" at bounding box center [125, 160] width 39 height 10
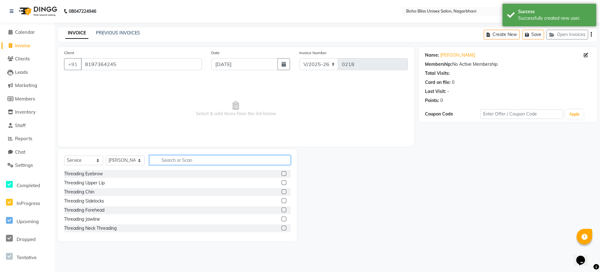
click at [184, 161] on input "text" at bounding box center [219, 160] width 141 height 10
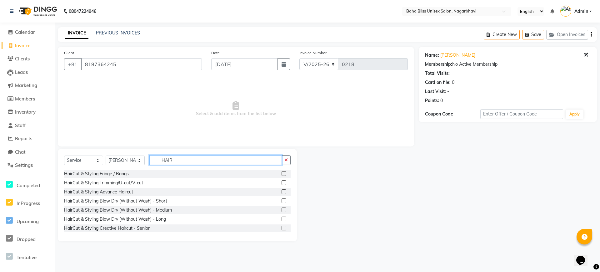
type input "HAIR"
click at [282, 193] on label at bounding box center [284, 191] width 5 height 5
click at [282, 193] on input "checkbox" at bounding box center [284, 192] width 4 height 4
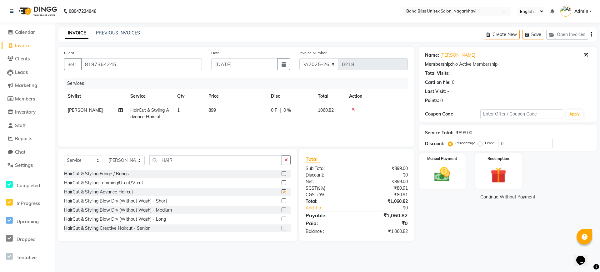
checkbox input "false"
click at [213, 111] on span "899" at bounding box center [213, 110] width 8 height 6
select select "81097"
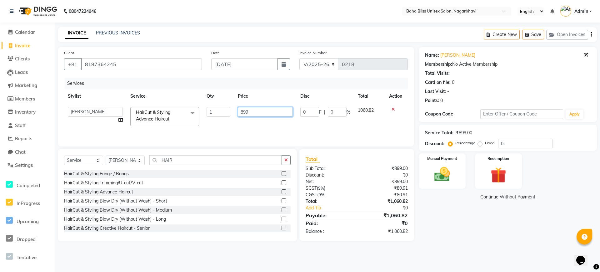
click at [244, 113] on input "899" at bounding box center [265, 112] width 55 height 10
type input "799"
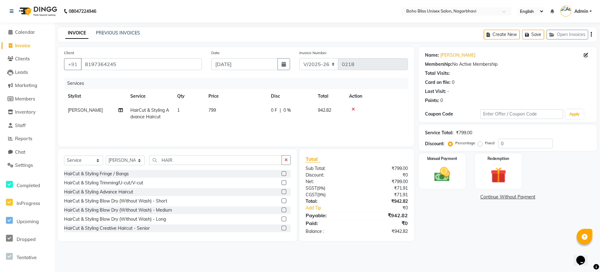
click at [446, 214] on div "Name: Rakshitha Membership: No Active Membership Total Visits: Card on file: 0 …" at bounding box center [510, 144] width 183 height 194
click at [439, 177] on img at bounding box center [442, 174] width 27 height 19
click at [486, 196] on span "UPI" at bounding box center [485, 197] width 10 height 7
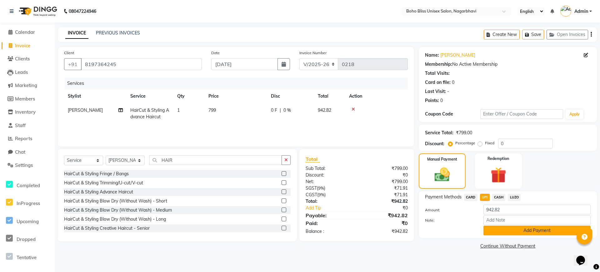
click at [515, 232] on button "Add Payment" at bounding box center [537, 230] width 107 height 10
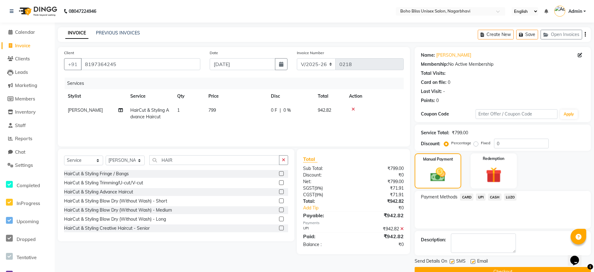
scroll to position [14, 0]
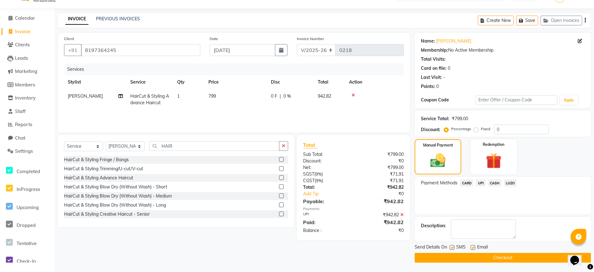
click at [493, 255] on button "Checkout" at bounding box center [503, 258] width 176 height 10
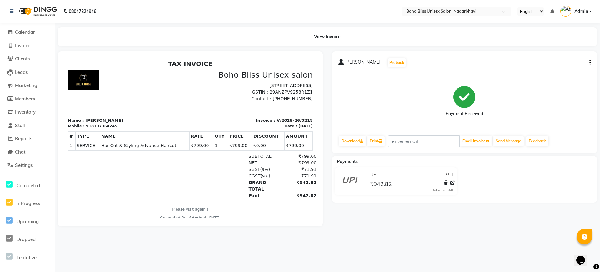
click at [20, 33] on span "Calendar" at bounding box center [25, 32] width 20 height 6
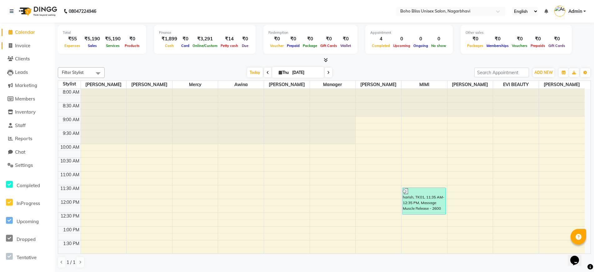
click at [29, 46] on span "Invoice" at bounding box center [22, 46] width 15 height 6
select select "service"
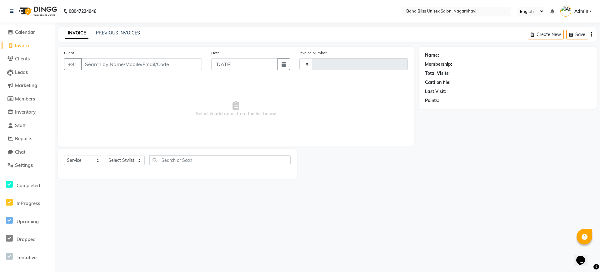
type input "0219"
select select "8370"
click at [104, 29] on div "INVOICE PREVIOUS INVOICES Create New Save Open Invoices" at bounding box center [327, 34] width 539 height 15
click at [106, 32] on link "PREVIOUS INVOICES" at bounding box center [118, 33] width 44 height 6
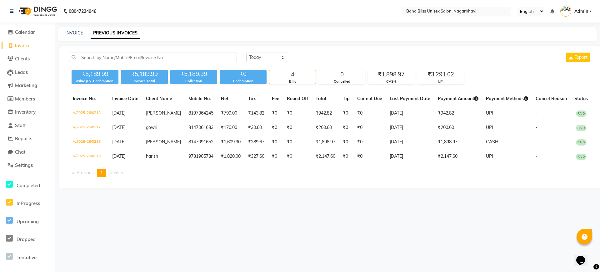
click at [18, 54] on li "Clients" at bounding box center [27, 58] width 55 height 13
click at [22, 33] on span "Calendar" at bounding box center [25, 32] width 20 height 6
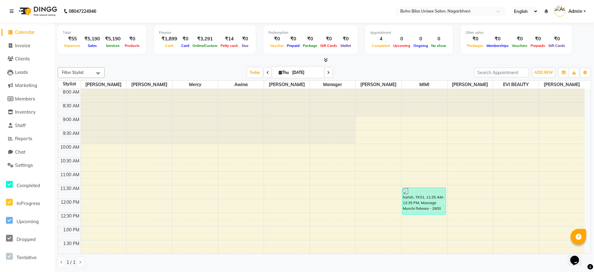
drag, startPoint x: 174, startPoint y: 66, endPoint x: 150, endPoint y: 73, distance: 24.7
click at [150, 73] on div "Filter Stylist Select All Ali Khan Awina EVI BEAUTY FAHEEM HARRY KIM Manager Me…" at bounding box center [324, 168] width 533 height 206
click at [19, 45] on span "Invoice" at bounding box center [22, 46] width 15 height 6
select select "8370"
select select "service"
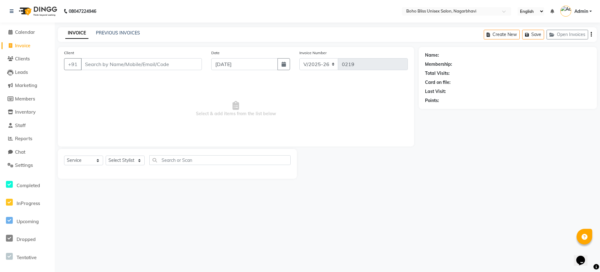
click at [115, 65] on input "Client" at bounding box center [141, 64] width 121 height 12
click at [114, 64] on input "Client" at bounding box center [141, 64] width 121 height 12
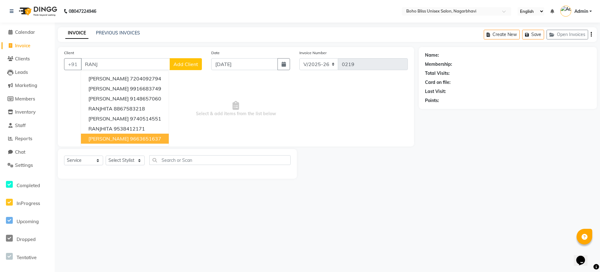
click at [119, 135] on button "ranjita 9663651637" at bounding box center [125, 138] width 88 height 10
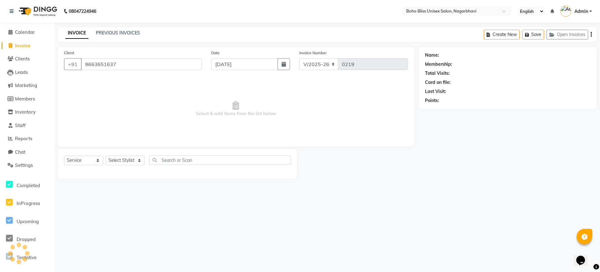
type input "9663651637"
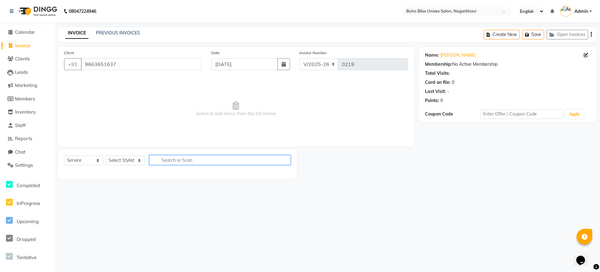
click at [201, 161] on input "text" at bounding box center [219, 160] width 141 height 10
type input "NENOPL"
click at [112, 159] on select "Select Stylist Ali Khan Awina EVI BEAUTY FAHEEM Front Desk HARRY KIM Manager Me…" at bounding box center [125, 160] width 39 height 10
click at [106, 155] on select "Select Stylist Ali Khan Awina EVI BEAUTY FAHEEM Front Desk HARRY KIM Manager Me…" at bounding box center [125, 160] width 39 height 10
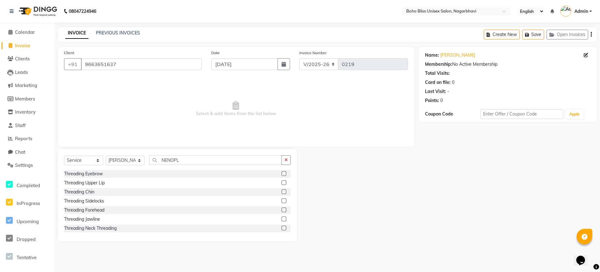
click at [203, 171] on div "Threading Eyebrow" at bounding box center [177, 174] width 227 height 8
click at [139, 163] on select "Select Stylist Ali Khan Awina EVI BEAUTY FAHEEM Front Desk HARRY KIM Manager Me…" at bounding box center [125, 160] width 39 height 10
select select "85553"
click at [106, 155] on select "Select Stylist Ali Khan Awina EVI BEAUTY FAHEEM Front Desk HARRY KIM Manager Me…" at bounding box center [125, 160] width 39 height 10
click at [207, 159] on input "NENOPL" at bounding box center [215, 160] width 133 height 10
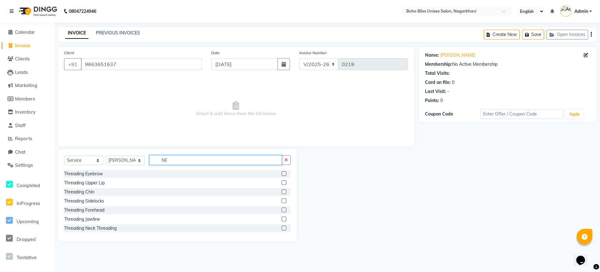
type input "N"
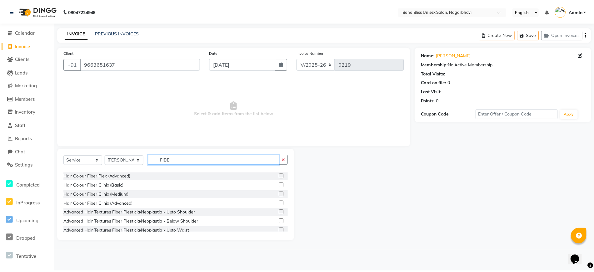
scroll to position [19, 0]
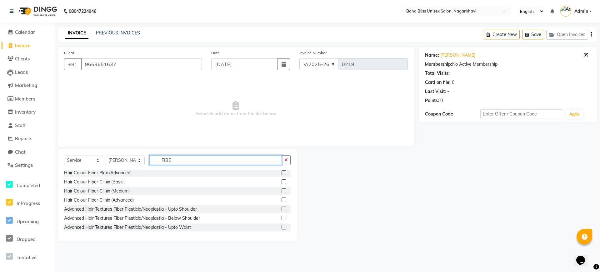
type input "FIBE"
click at [282, 227] on label at bounding box center [284, 226] width 5 height 5
click at [282, 227] on input "checkbox" at bounding box center [284, 227] width 4 height 4
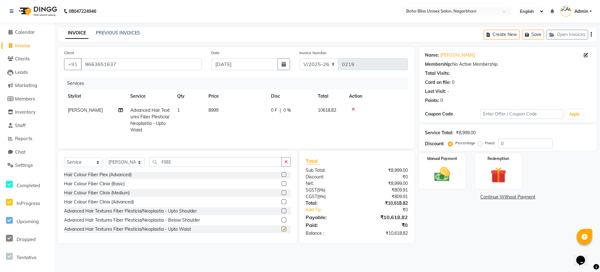
checkbox input "false"
click at [239, 123] on td "8999" at bounding box center [236, 120] width 63 height 34
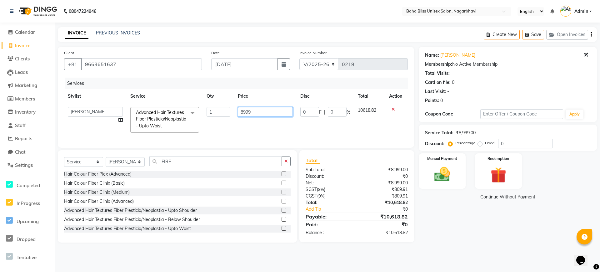
click at [249, 113] on input "8999" at bounding box center [265, 112] width 55 height 10
type input "5999"
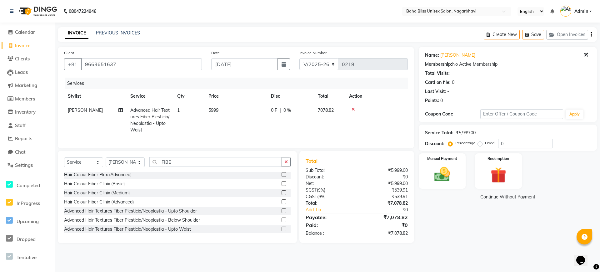
drag, startPoint x: 503, startPoint y: 240, endPoint x: 428, endPoint y: 206, distance: 82.6
click at [428, 206] on div "Name: Ranjita Membership: No Active Membership Total Visits: Card on file: 0 La…" at bounding box center [510, 145] width 183 height 196
click at [453, 208] on div "Name: Ranjita Membership: No Active Membership Total Visits: Card on file: 0 La…" at bounding box center [510, 145] width 183 height 196
click at [592, 33] on div "Create New Save Open Invoices" at bounding box center [540, 34] width 113 height 15
click at [590, 33] on div "Create New Save Open Invoices" at bounding box center [540, 34] width 113 height 15
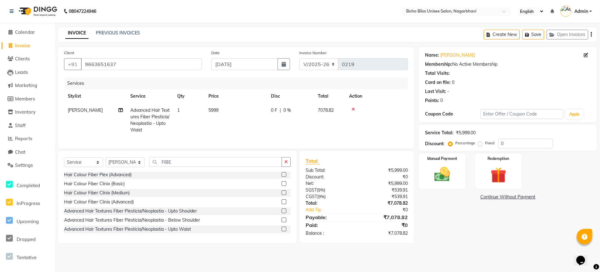
click at [590, 33] on div "Create New Save Open Invoices" at bounding box center [540, 34] width 113 height 15
click at [591, 34] on icon "button" at bounding box center [591, 34] width 1 height 0
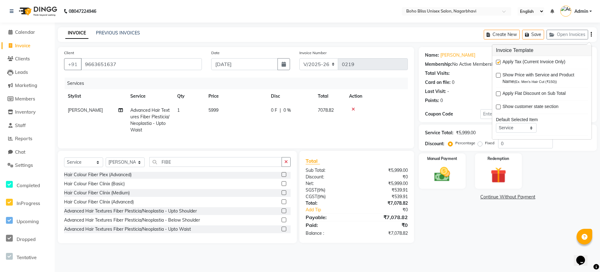
click at [499, 62] on label at bounding box center [498, 62] width 5 height 5
click at [499, 62] on input "checkbox" at bounding box center [498, 62] width 4 height 4
checkbox input "false"
click at [459, 203] on div "Name: Ranjita Membership: No Active Membership Total Visits: Card on file: 0 La…" at bounding box center [510, 145] width 183 height 196
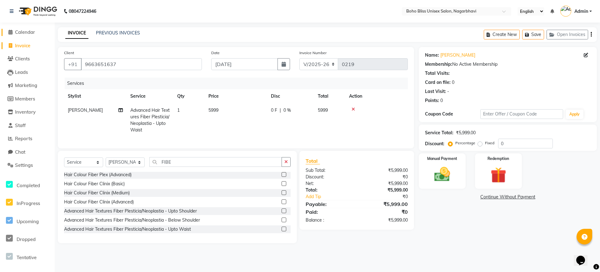
click at [25, 33] on span "Calendar" at bounding box center [25, 32] width 20 height 6
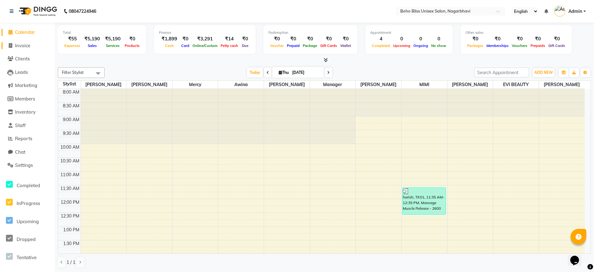
click at [26, 45] on span "Invoice" at bounding box center [22, 46] width 15 height 6
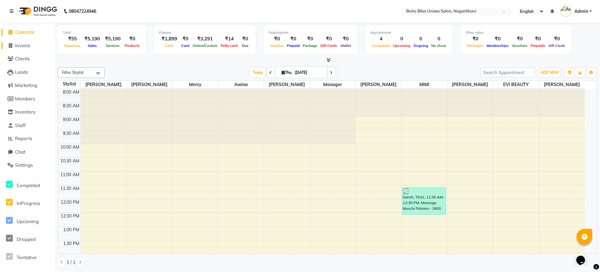
select select "8370"
select select "service"
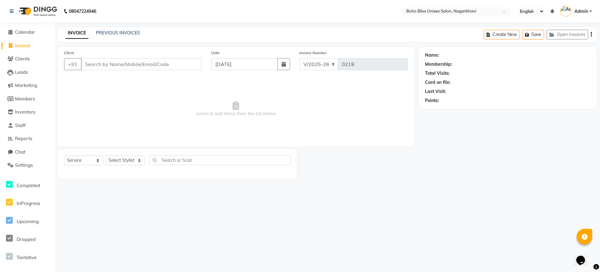
click at [591, 34] on icon "button" at bounding box center [591, 34] width 1 height 0
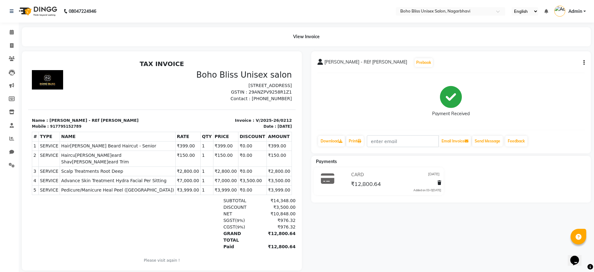
click at [586, 60] on div "[PERSON_NAME] - REf [PERSON_NAME] Prebook Payment Received Download Print Email…" at bounding box center [451, 102] width 280 height 102
click at [582, 61] on button "button" at bounding box center [583, 62] width 4 height 7
click at [563, 68] on div "Edit Invoice" at bounding box center [553, 71] width 43 height 8
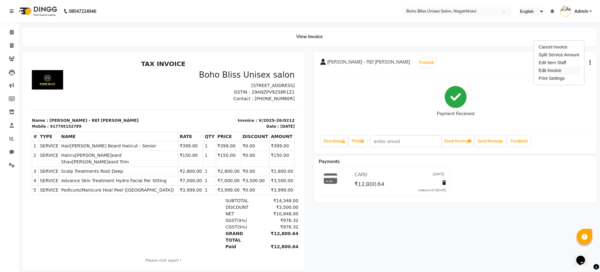
select select "service"
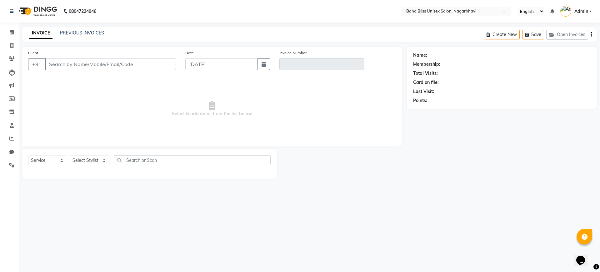
type input "7795152789"
type input "V/2025-26/0212"
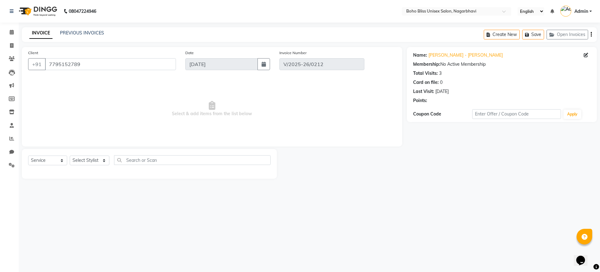
type input "[DATE]"
select select "select"
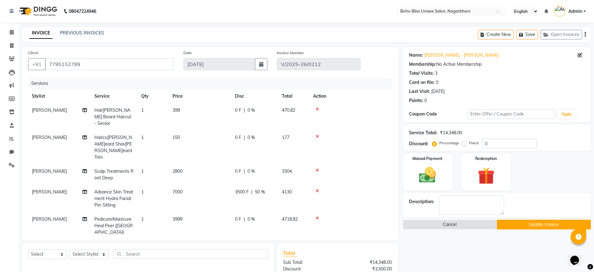
click at [53, 216] on span "[PERSON_NAME]" at bounding box center [49, 219] width 35 height 6
select select "81097"
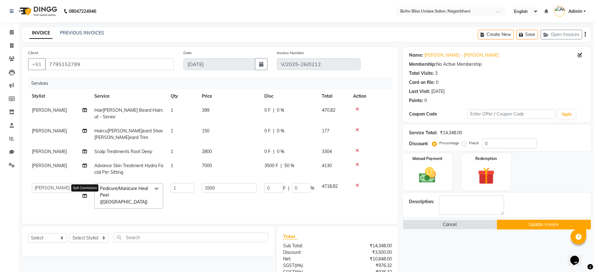
click at [84, 194] on icon at bounding box center [85, 196] width 4 height 4
select select "81097"
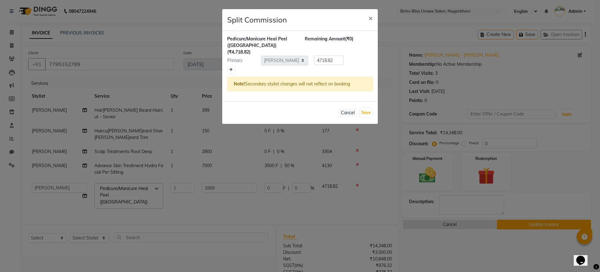
click at [231, 68] on icon at bounding box center [230, 70] width 3 height 4
type input "2359.41"
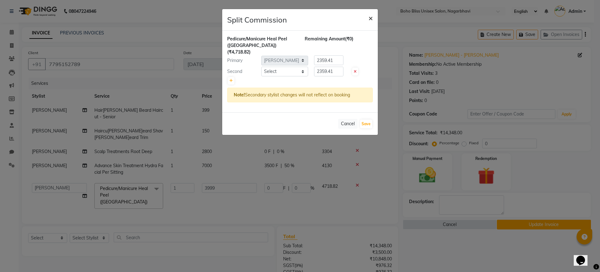
click at [370, 19] on span "×" at bounding box center [371, 17] width 4 height 9
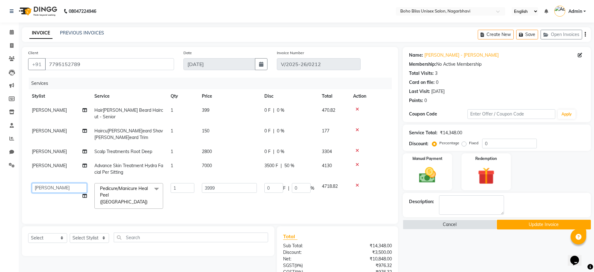
click at [51, 183] on select "[PERSON_NAME] Awina EVI BEAUTY [PERSON_NAME] Front Desk [PERSON_NAME] Manager M…" at bounding box center [59, 188] width 55 height 10
select select "81100"
click at [85, 194] on icon at bounding box center [85, 196] width 4 height 4
select select "81100"
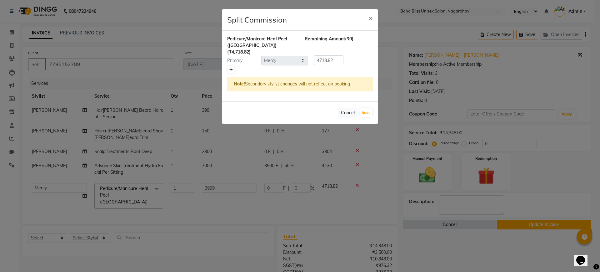
click at [229, 68] on icon at bounding box center [230, 70] width 3 height 4
type input "2359.41"
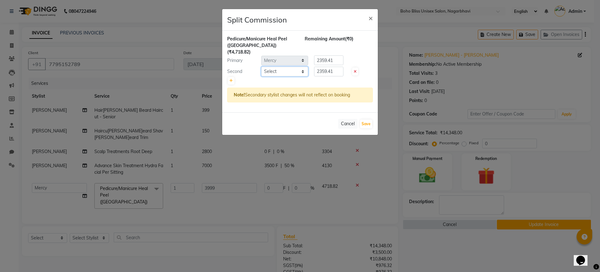
click at [269, 67] on select "Select [PERSON_NAME] Awina EVI BEAUTY [PERSON_NAME] Front Desk [PERSON_NAME] Ma…" at bounding box center [284, 72] width 47 height 10
select select "83310"
click at [261, 67] on select "Select [PERSON_NAME] Awina EVI BEAUTY [PERSON_NAME] Front Desk [PERSON_NAME] Ma…" at bounding box center [284, 72] width 47 height 10
click at [365, 119] on button "Save" at bounding box center [366, 123] width 12 height 9
select select "Select"
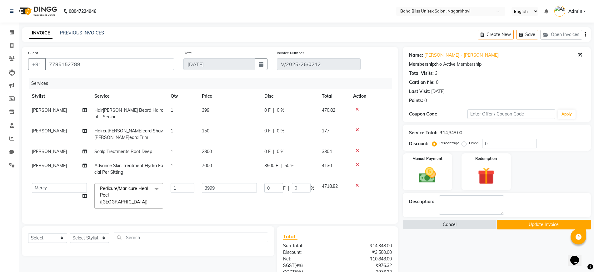
click at [55, 159] on td "[PERSON_NAME]" at bounding box center [59, 169] width 63 height 21
select select "81097"
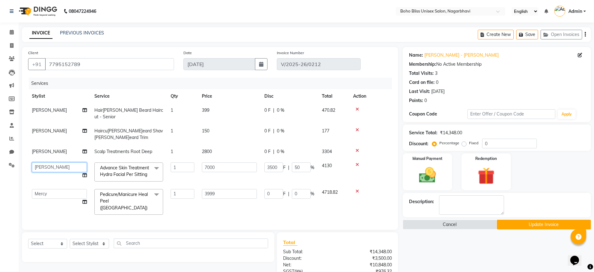
click at [56, 164] on select "Ali Khan Awina EVI BEAUTY FAHEEM Front Desk HARRY KIM Manager Mercy MIMI Subhan…" at bounding box center [59, 167] width 55 height 10
select select "81100"
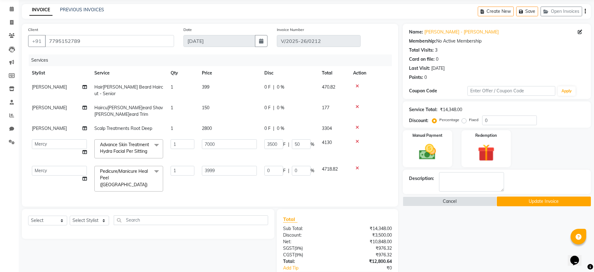
scroll to position [67, 0]
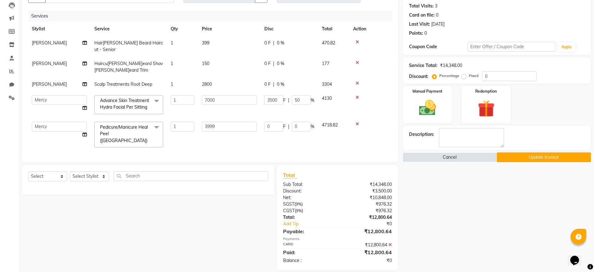
click at [521, 160] on button "Update Invoice" at bounding box center [544, 157] width 94 height 10
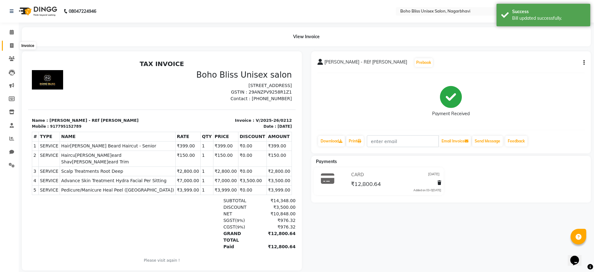
click at [13, 44] on icon at bounding box center [11, 45] width 3 height 5
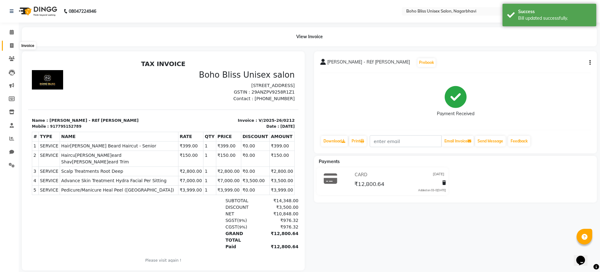
select select "8370"
select select "service"
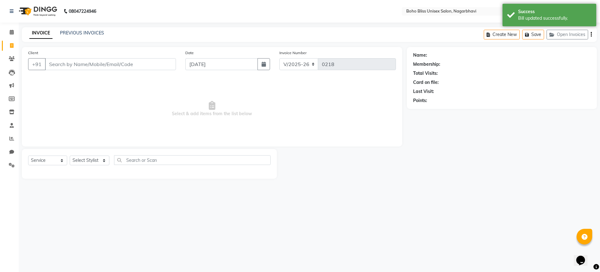
click at [62, 36] on div "PREVIOUS INVOICES" at bounding box center [82, 33] width 44 height 7
click at [71, 32] on link "PREVIOUS INVOICES" at bounding box center [82, 33] width 44 height 6
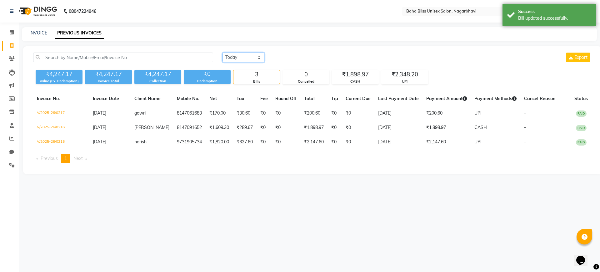
click at [248, 57] on select "Today Yesterday Custom Range" at bounding box center [244, 58] width 42 height 10
select select "yesterday"
click at [223, 53] on select "Today Yesterday Custom Range" at bounding box center [244, 58] width 42 height 10
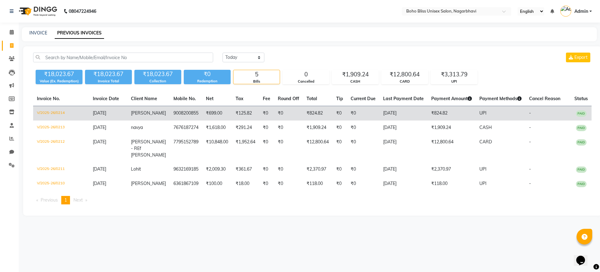
click at [151, 113] on td "alex" at bounding box center [148, 113] width 43 height 15
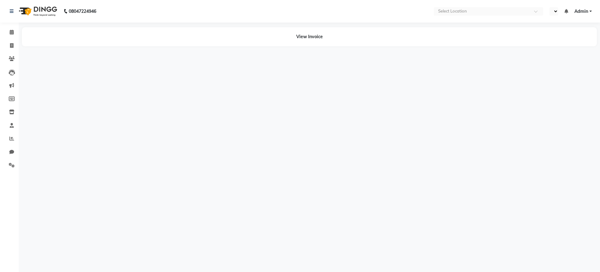
select select "en"
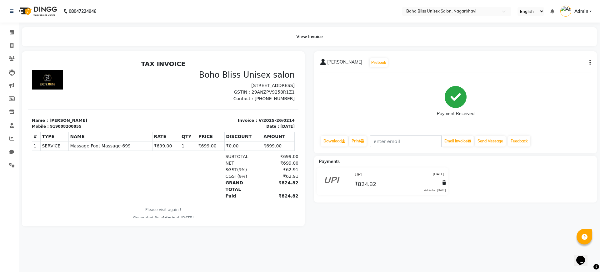
click at [590, 63] on icon "button" at bounding box center [590, 63] width 1 height 0
click at [548, 63] on div "Edit Item Staff" at bounding box center [559, 63] width 43 height 8
select select "83310"
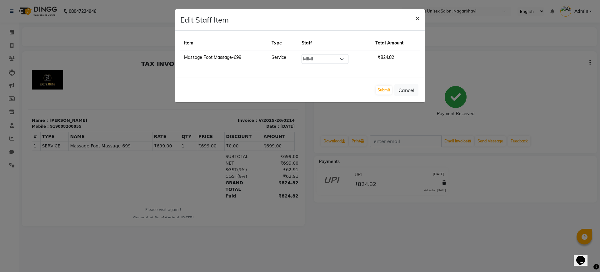
click at [421, 22] on button "×" at bounding box center [417, 18] width 14 height 18
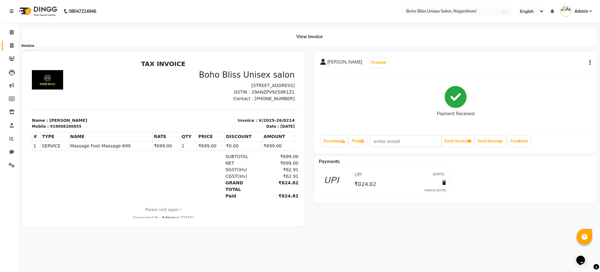
click at [8, 44] on span at bounding box center [11, 45] width 11 height 7
select select "service"
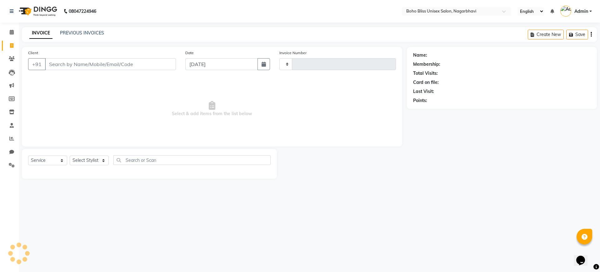
type input "0218"
select select "8370"
click at [94, 30] on div "PREVIOUS INVOICES" at bounding box center [82, 33] width 44 height 7
click at [92, 31] on link "PREVIOUS INVOICES" at bounding box center [82, 33] width 44 height 6
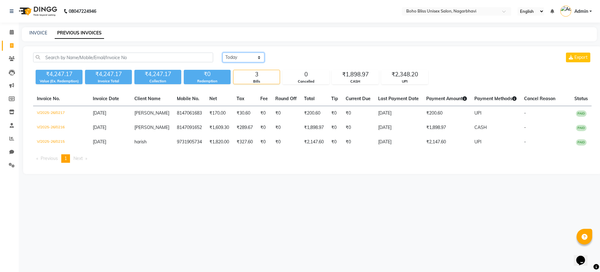
click at [231, 57] on select "Today Yesterday Custom Range" at bounding box center [244, 58] width 42 height 10
select select "yesterday"
click at [223, 53] on select "Today Yesterday Custom Range" at bounding box center [244, 58] width 42 height 10
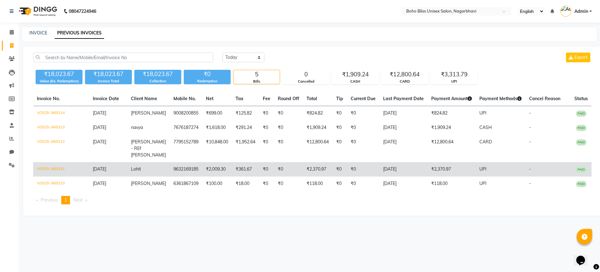
click at [147, 162] on td "Lohit" at bounding box center [148, 169] width 43 height 14
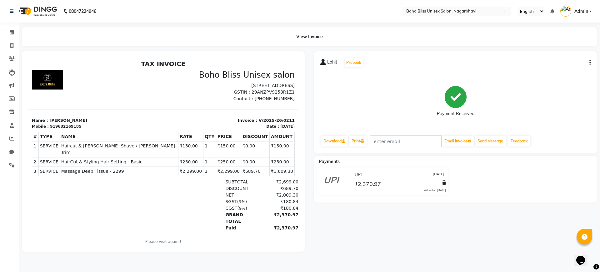
click at [592, 63] on div "Lohit Prebook Payment Received Download Print Email Invoice Send Message Feedba…" at bounding box center [455, 102] width 283 height 102
click at [589, 61] on button "button" at bounding box center [589, 62] width 4 height 7
click at [548, 62] on div "Edit Item Staff" at bounding box center [559, 63] width 43 height 8
select select
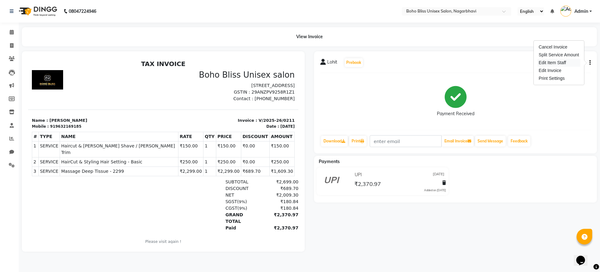
select select
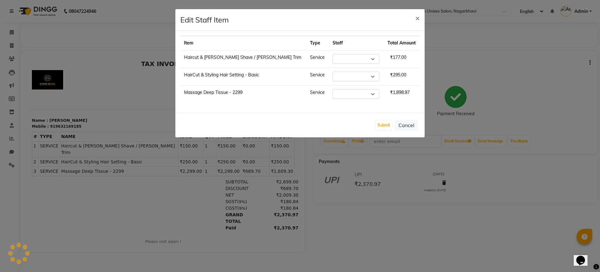
select select "85553"
select select "82778"
click at [403, 125] on button "Cancel" at bounding box center [407, 125] width 24 height 12
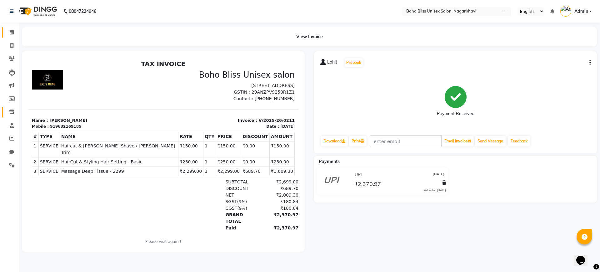
drag, startPoint x: 8, startPoint y: 32, endPoint x: 6, endPoint y: 116, distance: 84.1
click at [8, 32] on span at bounding box center [11, 32] width 11 height 7
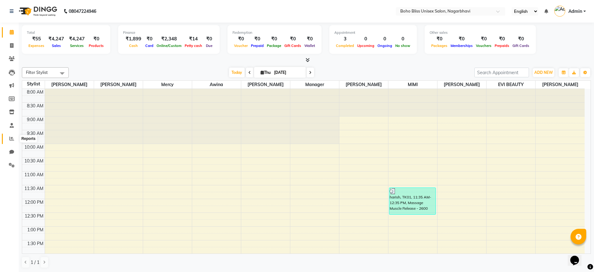
click at [13, 141] on span at bounding box center [11, 138] width 11 height 7
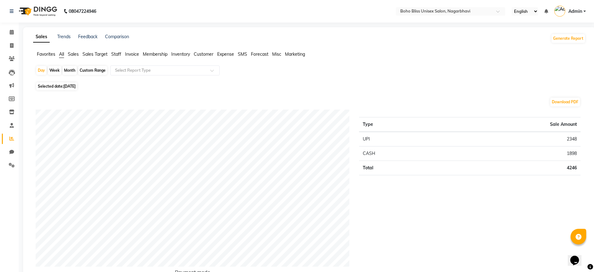
click at [68, 71] on div "Month" at bounding box center [70, 70] width 14 height 9
select select "9"
select select "2025"
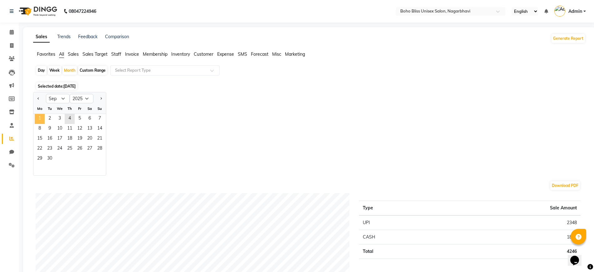
click at [39, 115] on span "1" at bounding box center [40, 119] width 10 height 10
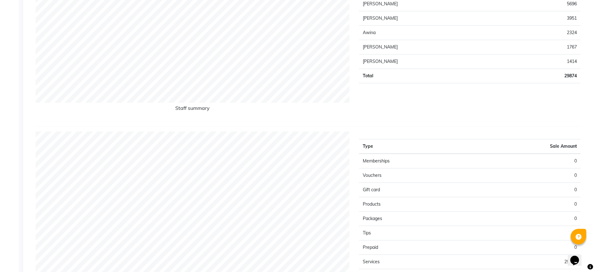
scroll to position [255, 0]
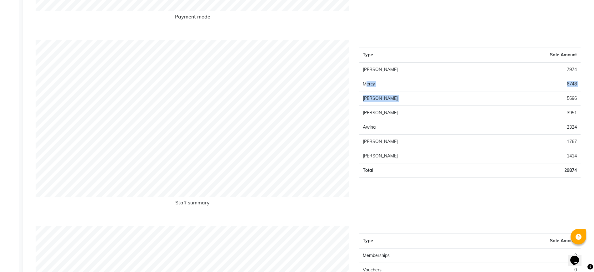
drag, startPoint x: 367, startPoint y: 87, endPoint x: 541, endPoint y: 92, distance: 173.9
click at [541, 92] on tbody "Mimi 7974 Mercy 6748 Kim 5696 Subhan Ali 3951 Awina 2324 Harry 1767 Ali Khan 14…" at bounding box center [470, 119] width 222 height 115
click at [393, 98] on td "Kim" at bounding box center [420, 98] width 123 height 14
drag, startPoint x: 374, startPoint y: 118, endPoint x: 600, endPoint y: 124, distance: 226.4
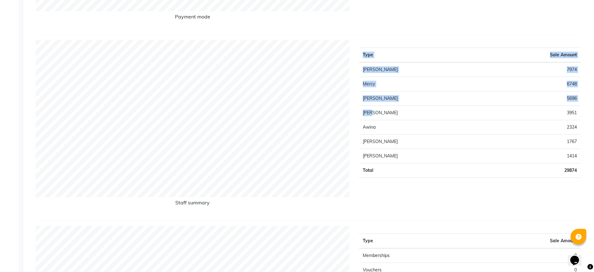
click at [420, 134] on td "Harry" at bounding box center [420, 141] width 123 height 14
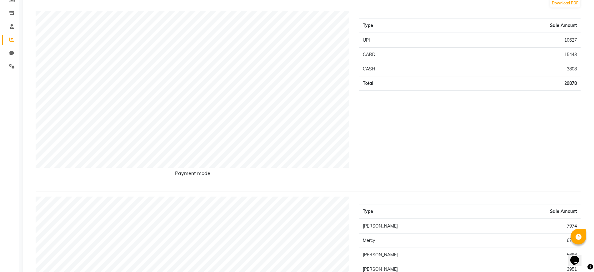
scroll to position [0, 0]
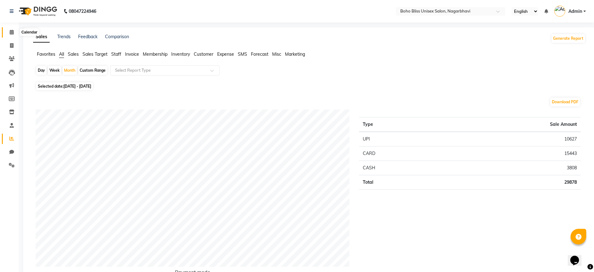
click at [12, 35] on span at bounding box center [11, 32] width 11 height 7
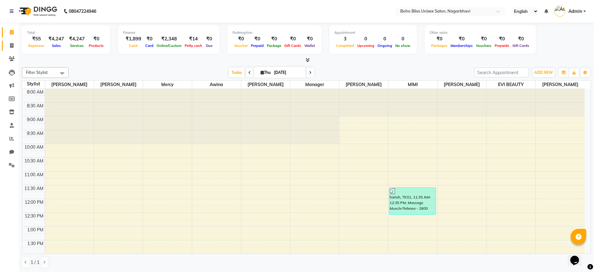
click at [12, 49] on link "Invoice" at bounding box center [9, 46] width 15 height 10
select select "service"
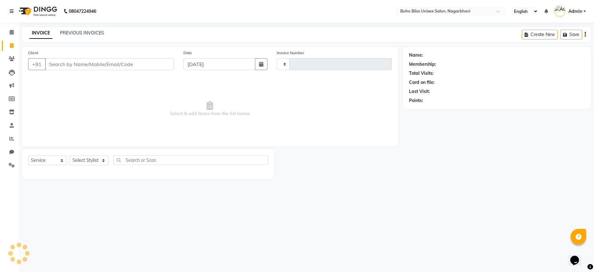
type input "0218"
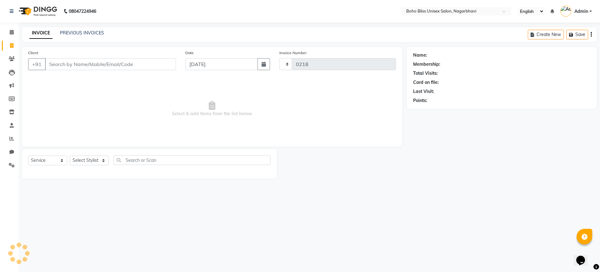
select select "8370"
click at [87, 34] on link "PREVIOUS INVOICES" at bounding box center [82, 33] width 44 height 6
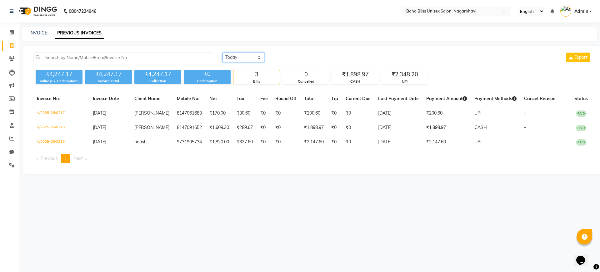
click at [235, 56] on select "[DATE] [DATE] Custom Range" at bounding box center [244, 58] width 42 height 10
click at [165, 45] on main "INVOICE PREVIOUS INVOICES Today Yesterday Custom Range Export ₹4,247.17 Value (…" at bounding box center [309, 105] width 581 height 156
click at [246, 57] on select "[DATE] [DATE] Custom Range" at bounding box center [244, 58] width 42 height 10
click at [10, 27] on link "Calendar" at bounding box center [9, 32] width 15 height 10
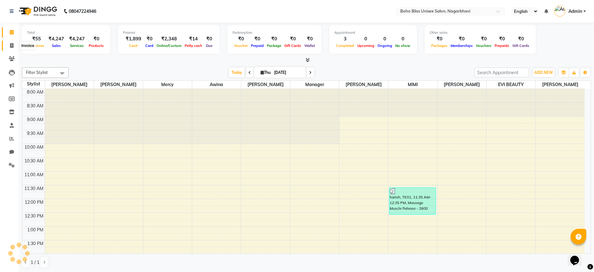
click at [11, 48] on span at bounding box center [11, 45] width 11 height 7
select select "service"
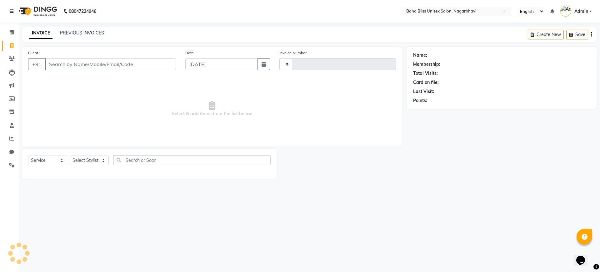
type input "0218"
select select "8370"
click at [103, 34] on div "INVOICE PREVIOUS INVOICES" at bounding box center [67, 33] width 90 height 7
click at [101, 32] on link "PREVIOUS INVOICES" at bounding box center [82, 33] width 44 height 6
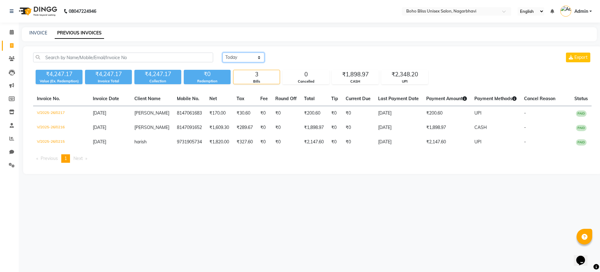
drag, startPoint x: 232, startPoint y: 56, endPoint x: 233, endPoint y: 61, distance: 5.4
click at [232, 56] on select "[DATE] [DATE] Custom Range" at bounding box center [244, 58] width 42 height 10
select select "range"
click at [223, 53] on select "[DATE] [DATE] Custom Range" at bounding box center [244, 58] width 42 height 10
click at [281, 56] on input "[DATE]" at bounding box center [295, 57] width 44 height 9
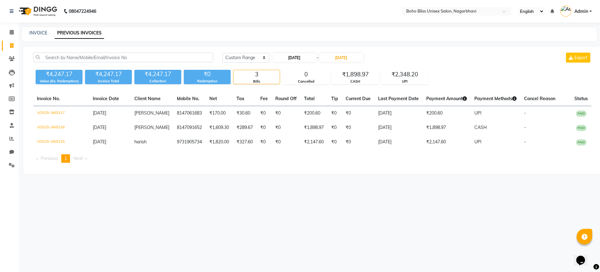
select select "9"
select select "2025"
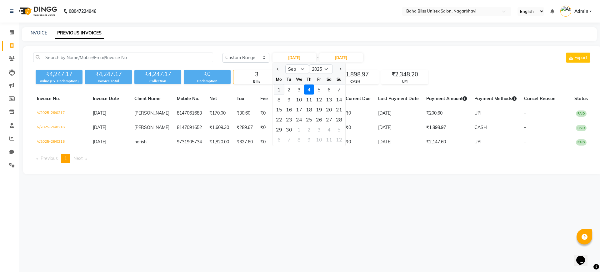
click at [281, 88] on div "1" at bounding box center [279, 89] width 10 height 10
type input "01-09-2025"
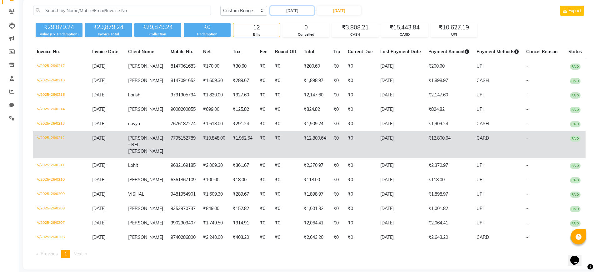
scroll to position [47, 0]
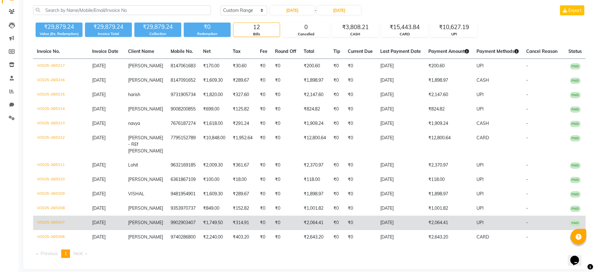
click at [191, 217] on td "9902903407" at bounding box center [183, 222] width 33 height 14
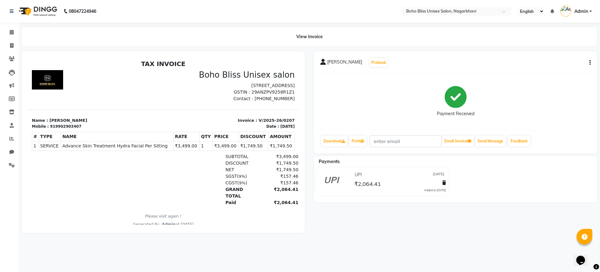
click at [587, 58] on div "[PERSON_NAME] Prebook" at bounding box center [455, 63] width 270 height 10
click at [590, 58] on div "[PERSON_NAME] Prebook" at bounding box center [455, 63] width 270 height 10
click at [589, 60] on button "button" at bounding box center [589, 62] width 4 height 7
click at [573, 60] on div "Edit Item Staff" at bounding box center [559, 63] width 43 height 8
select select "81101"
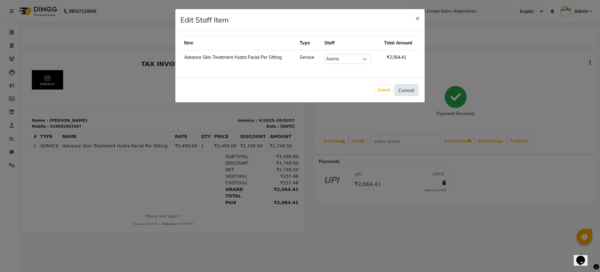
click at [415, 87] on button "Cancel" at bounding box center [407, 90] width 24 height 12
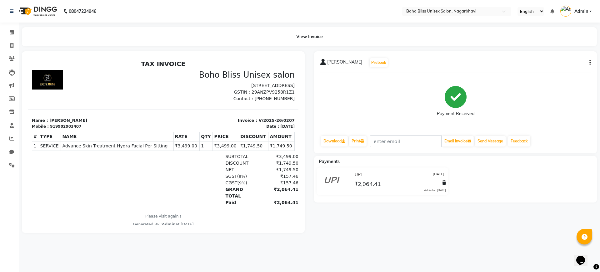
click at [10, 38] on li "Calendar" at bounding box center [9, 32] width 19 height 13
click at [12, 29] on span at bounding box center [11, 32] width 11 height 7
